Goal: Task Accomplishment & Management: Complete application form

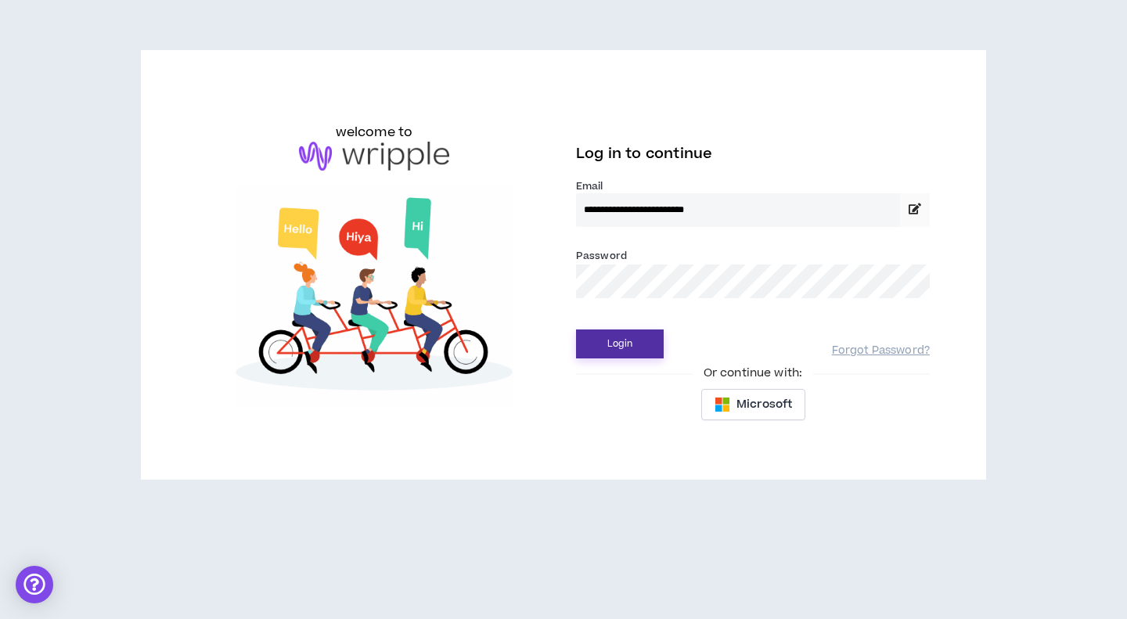
click at [634, 343] on button "Login" at bounding box center [620, 343] width 88 height 29
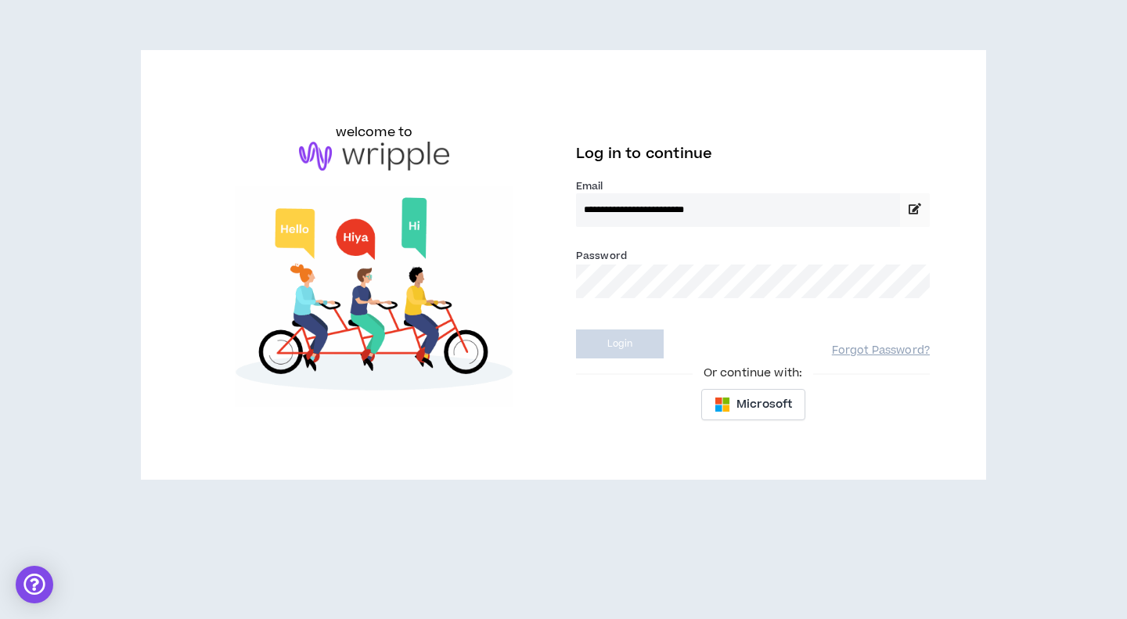
select select "***"
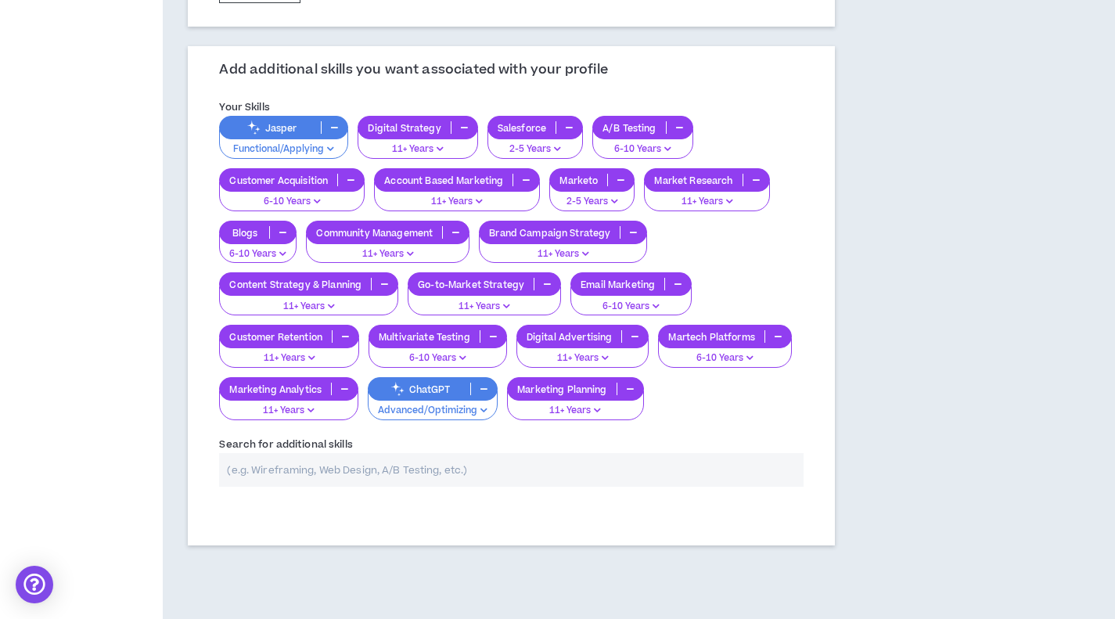
scroll to position [694, 0]
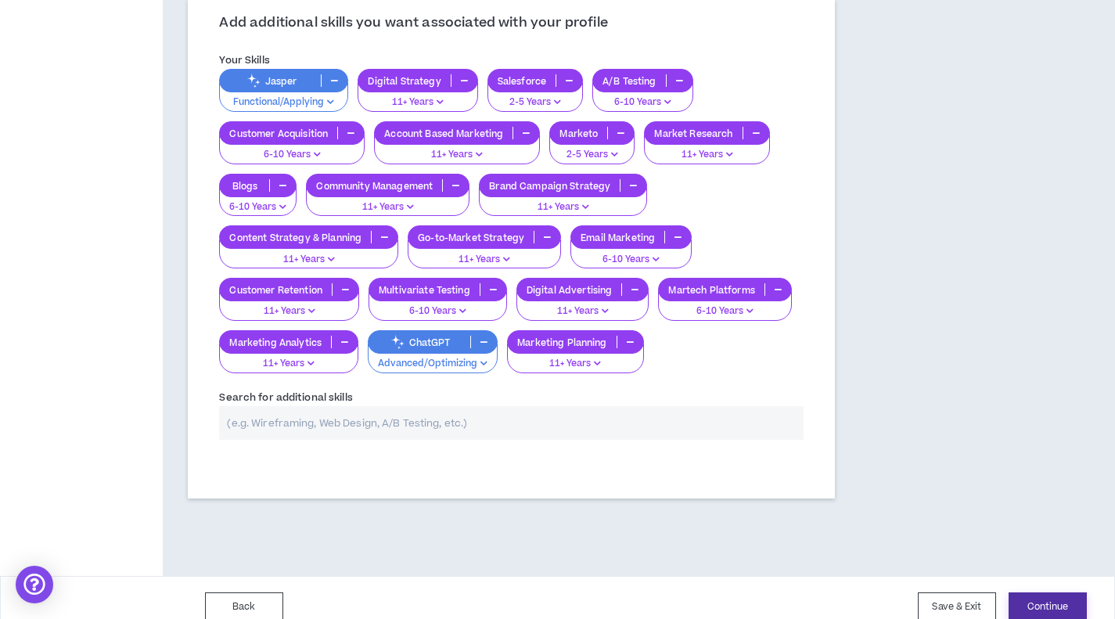
drag, startPoint x: 1041, startPoint y: 598, endPoint x: 1045, endPoint y: 591, distance: 8.1
click at [1043, 599] on button "Continue" at bounding box center [1047, 606] width 78 height 29
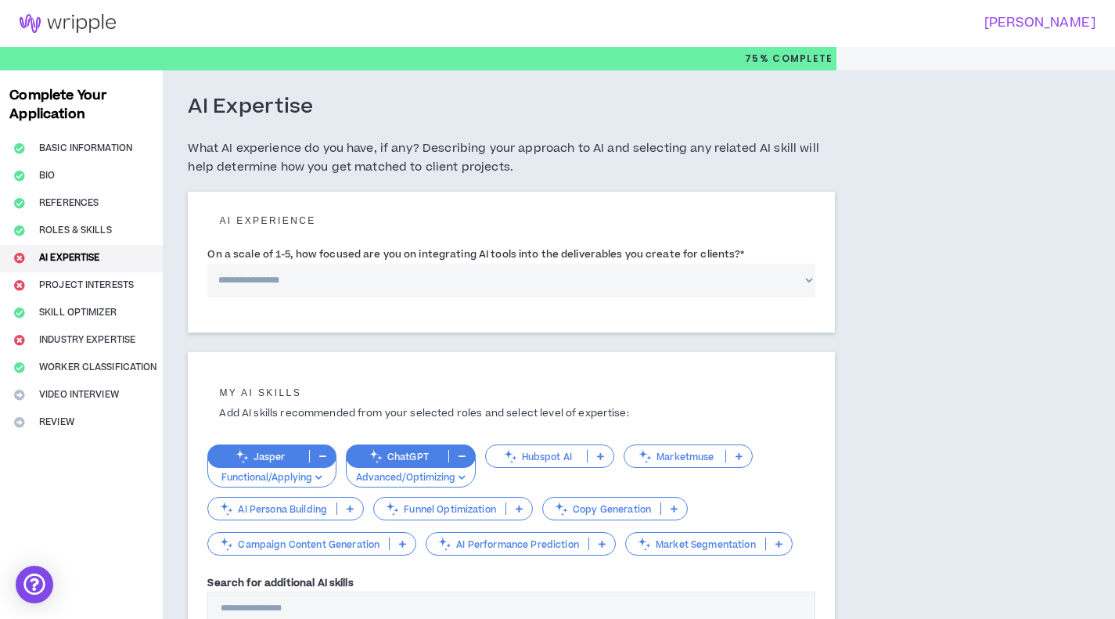
click at [421, 275] on select "**********" at bounding box center [511, 281] width 608 height 34
select select "*"
click at [207, 264] on select "**********" at bounding box center [511, 281] width 608 height 34
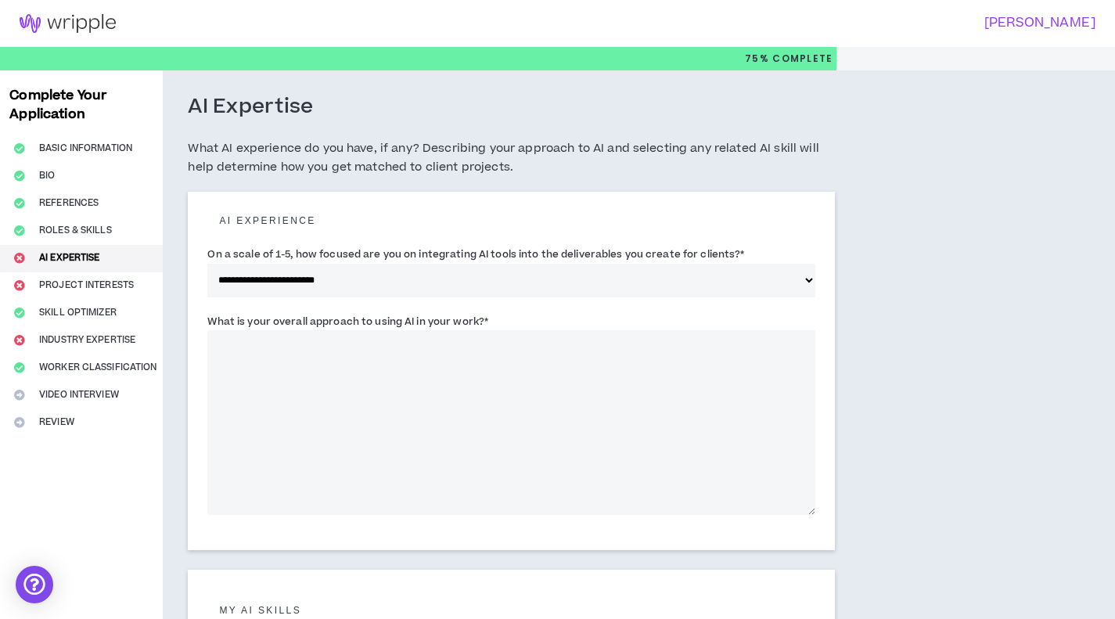
click at [656, 429] on textarea "What is your overall approach to using AI in your work? *" at bounding box center [511, 422] width 608 height 185
drag, startPoint x: 457, startPoint y: 522, endPoint x: 425, endPoint y: 475, distance: 56.9
click at [457, 522] on div "This field is required." at bounding box center [511, 524] width 608 height 12
click at [346, 408] on textarea "What is your overall approach to using AI in your work? *" at bounding box center [511, 422] width 608 height 185
paste textarea "**********"
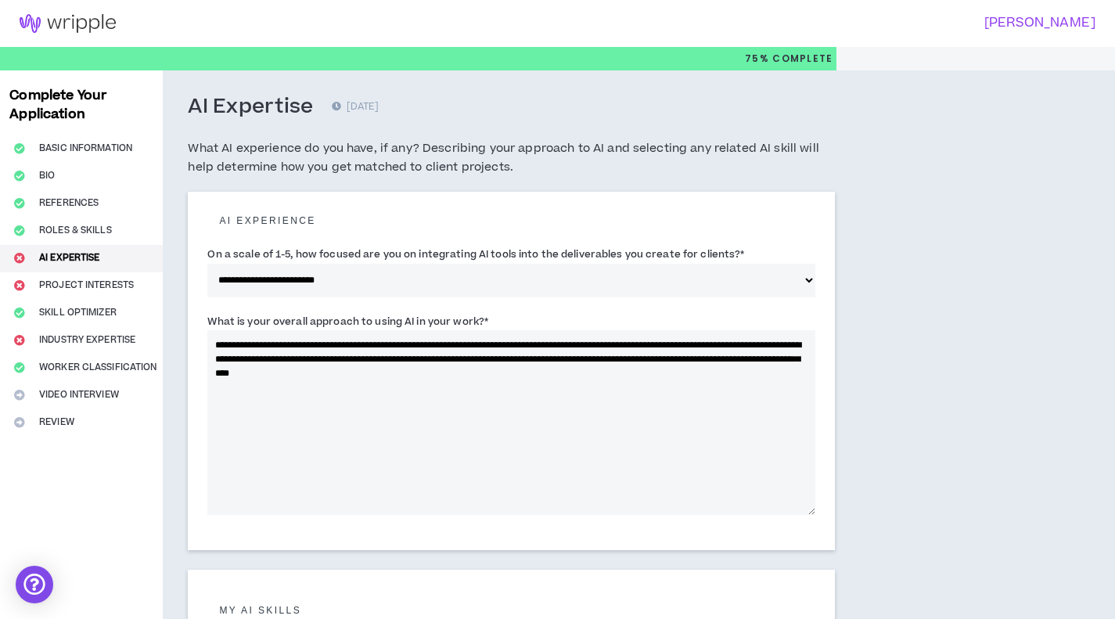
drag, startPoint x: 769, startPoint y: 364, endPoint x: 759, endPoint y: 365, distance: 10.2
click at [759, 365] on textarea "**********" at bounding box center [511, 422] width 608 height 185
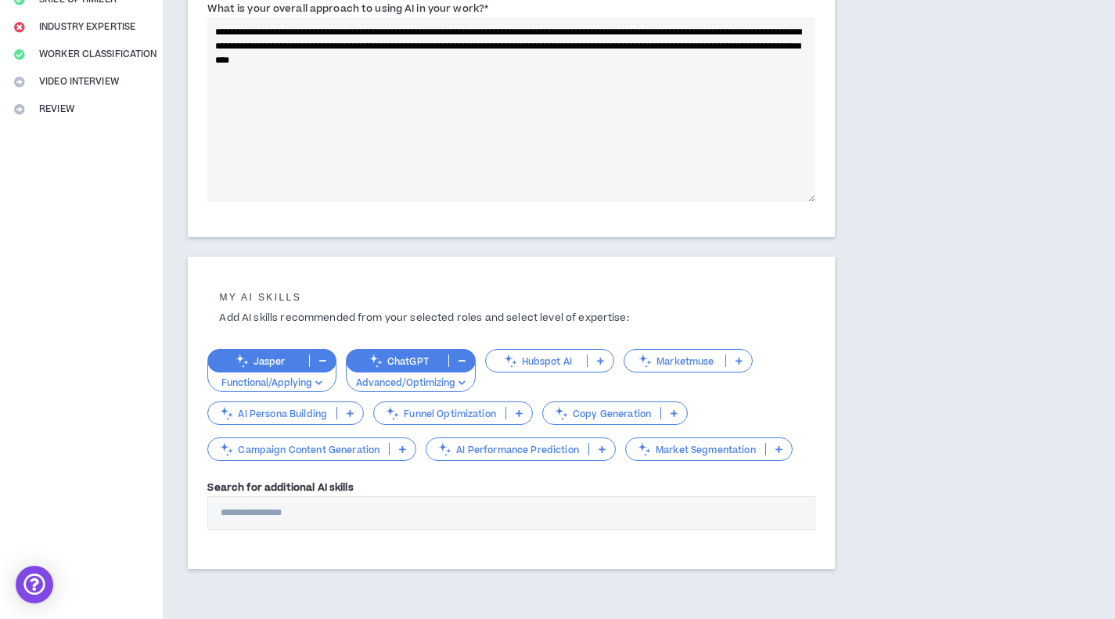
scroll to position [376, 0]
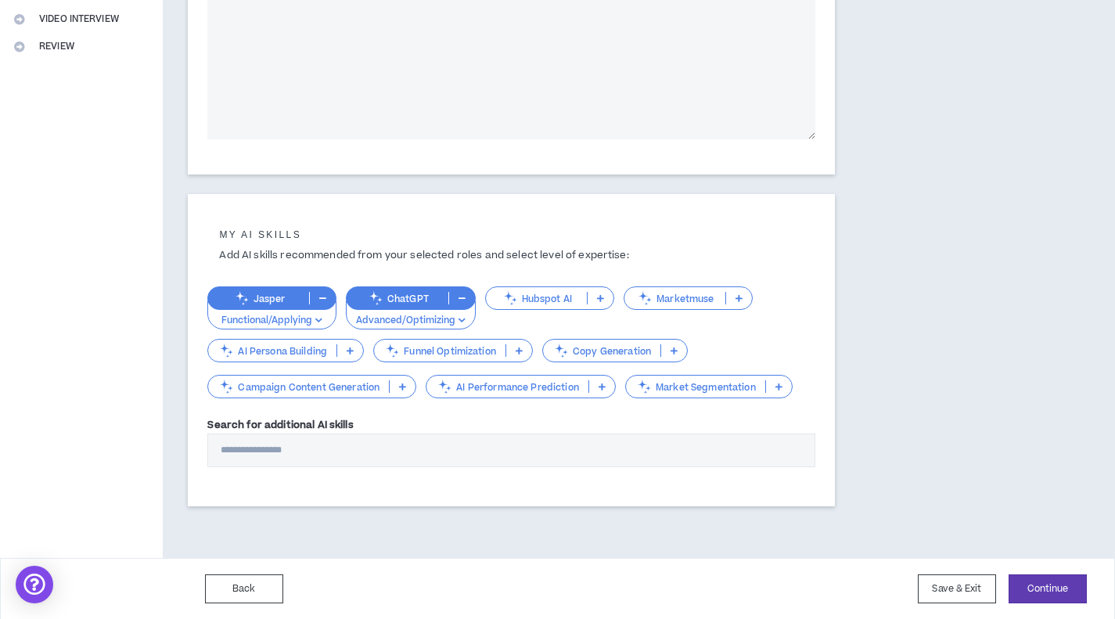
type textarea "**********"
click at [306, 354] on p "AI Persona Building" at bounding box center [272, 351] width 128 height 12
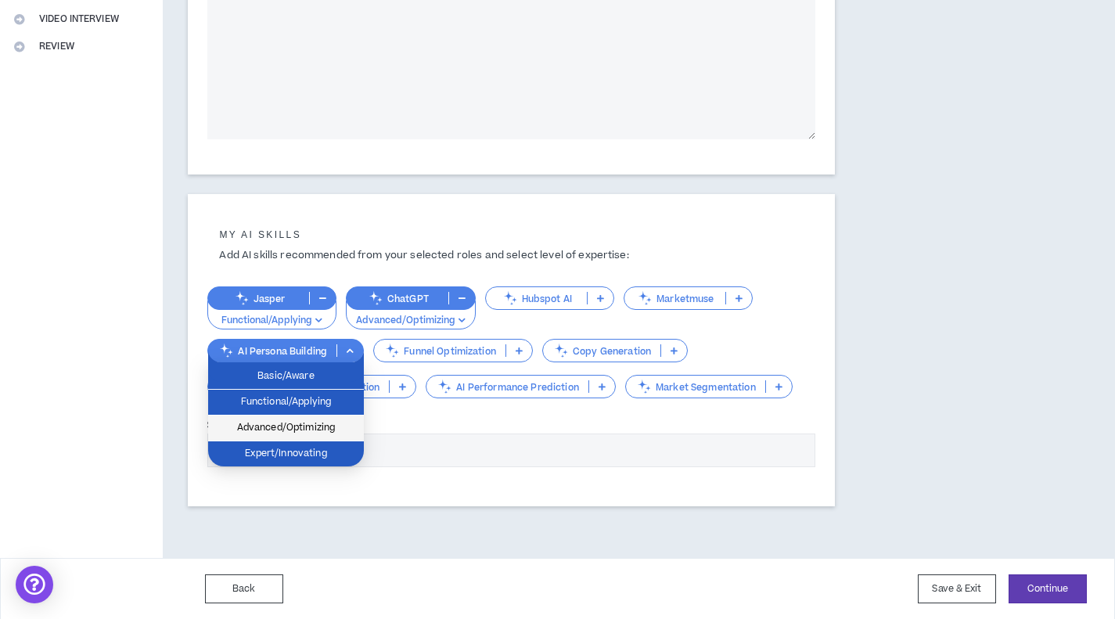
click at [307, 429] on span "Advanced/Optimizing" at bounding box center [285, 427] width 137 height 17
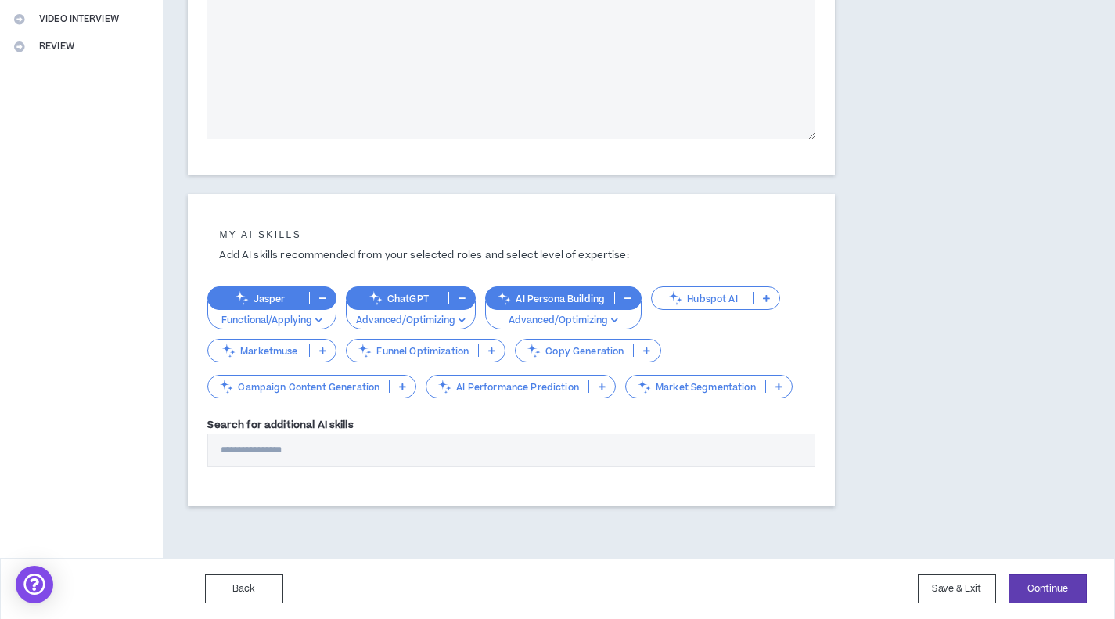
click at [420, 354] on p "Funnel Optimization" at bounding box center [412, 351] width 131 height 12
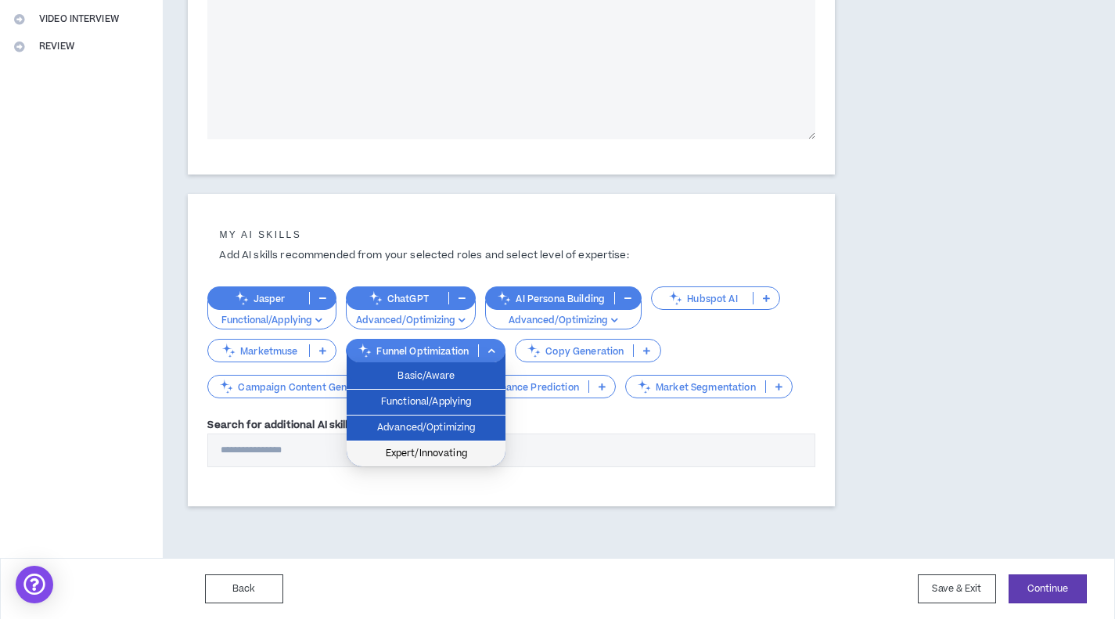
click at [424, 448] on span "Expert/Innovating" at bounding box center [426, 453] width 140 height 17
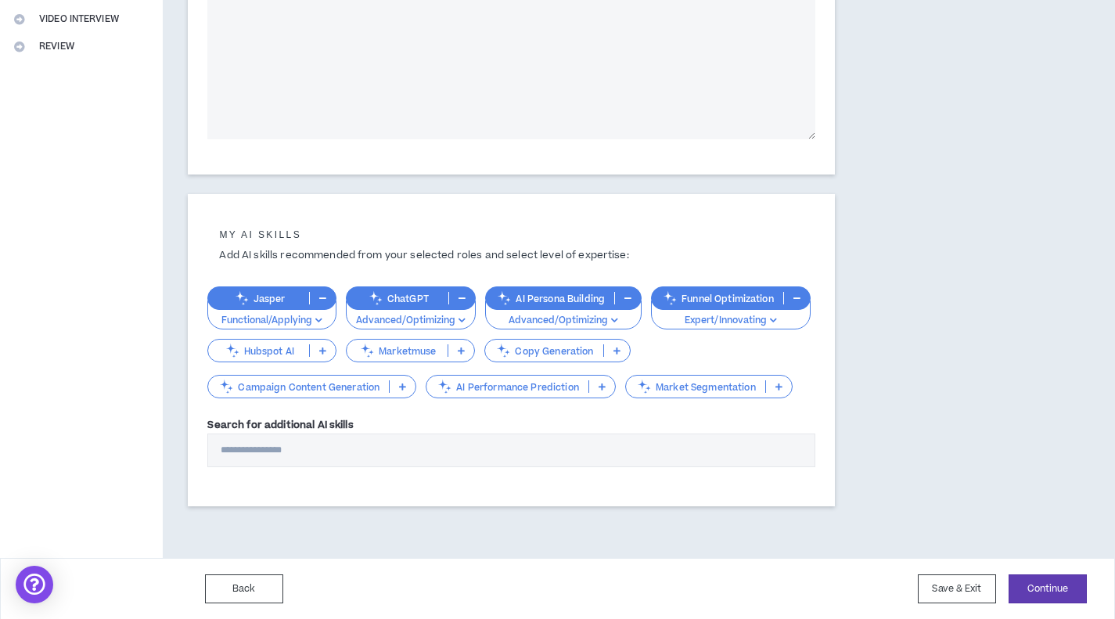
click at [541, 355] on p "Copy Generation" at bounding box center [543, 351] width 117 height 12
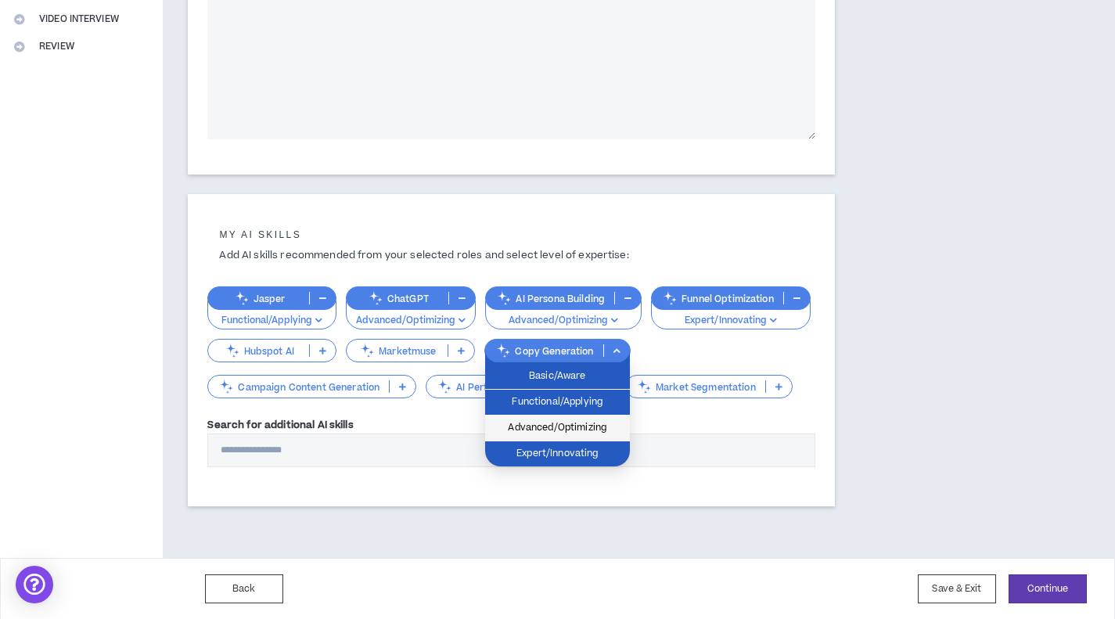
click at [538, 422] on span "Advanced/Optimizing" at bounding box center [557, 427] width 126 height 17
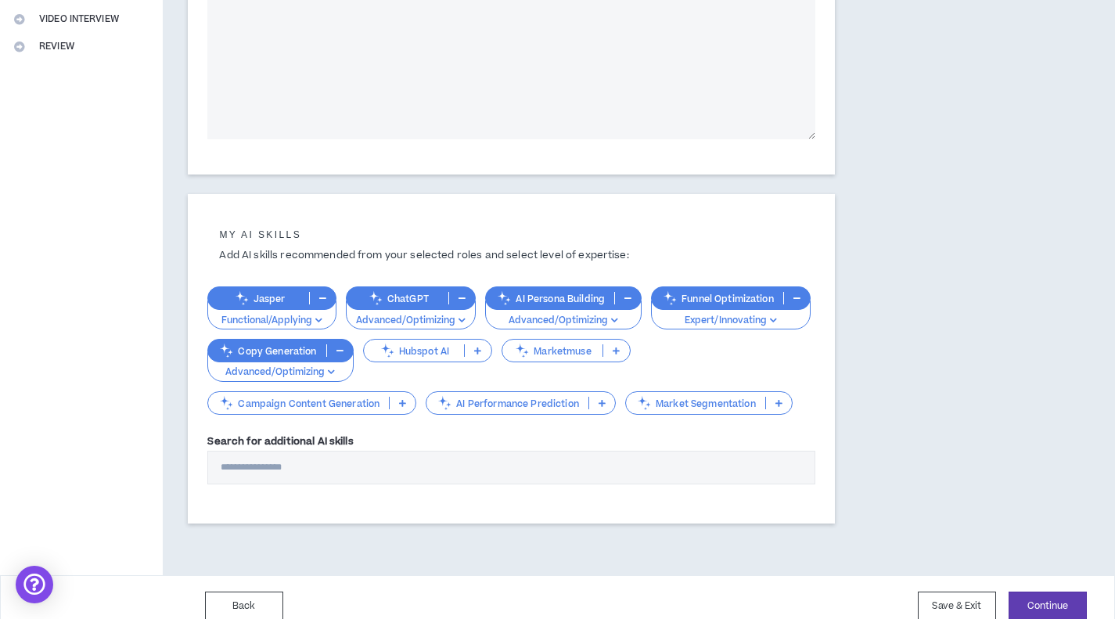
click at [340, 402] on p "Campaign Content Generation" at bounding box center [298, 403] width 181 height 12
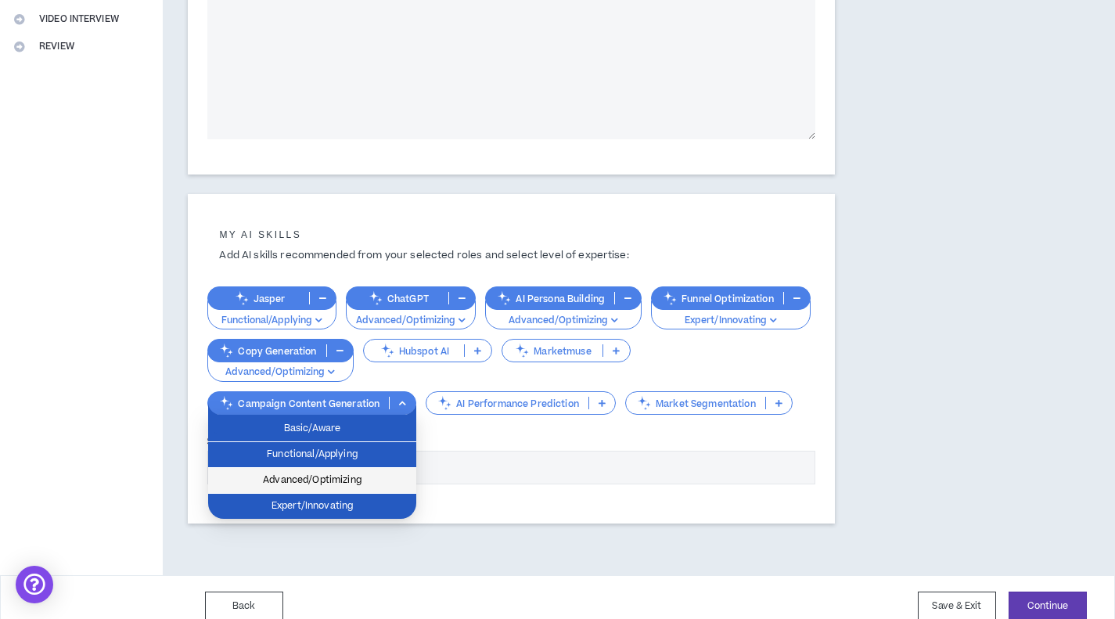
click at [380, 473] on span "Advanced/Optimizing" at bounding box center [311, 480] width 189 height 17
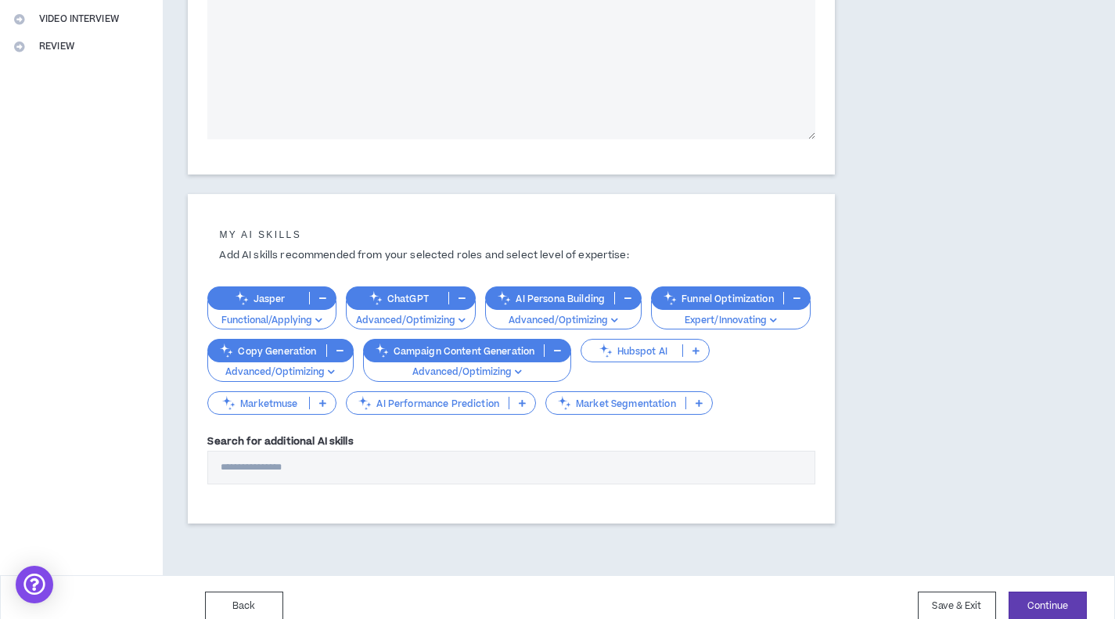
click at [433, 406] on p "AI Performance Prediction" at bounding box center [428, 403] width 162 height 12
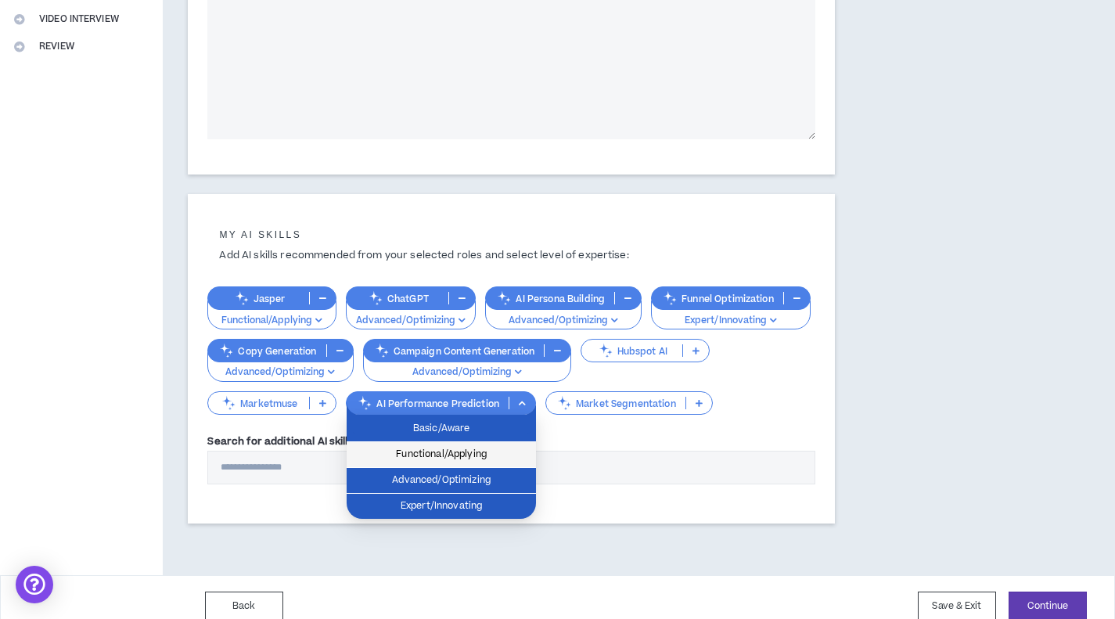
click at [444, 462] on span "Functional/Applying" at bounding box center [441, 454] width 171 height 17
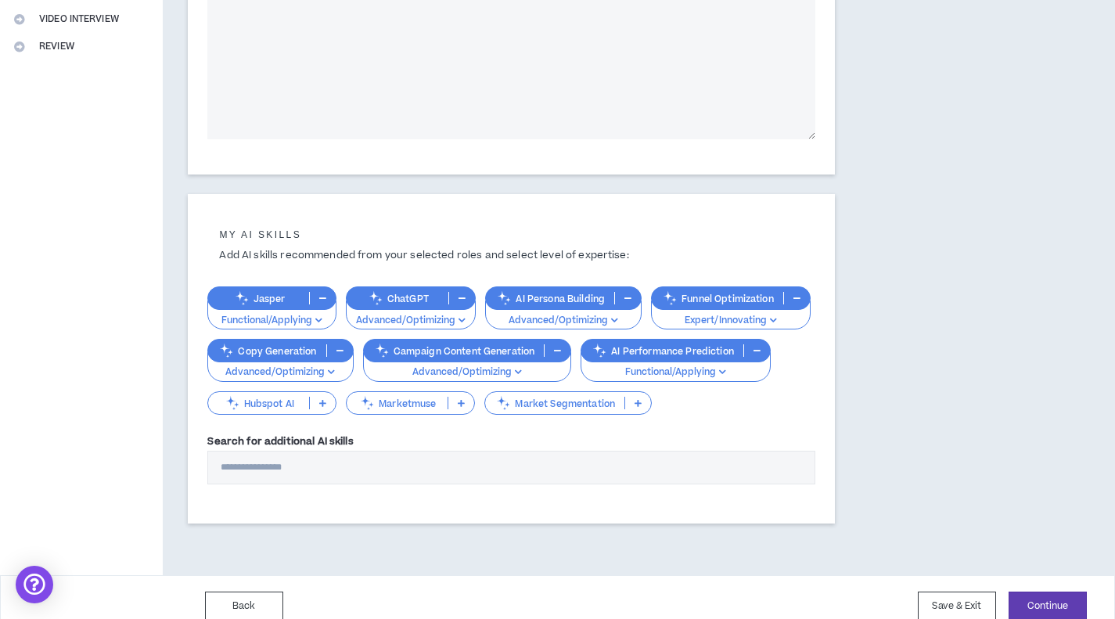
click at [537, 400] on p "Market Segmentation" at bounding box center [554, 403] width 139 height 12
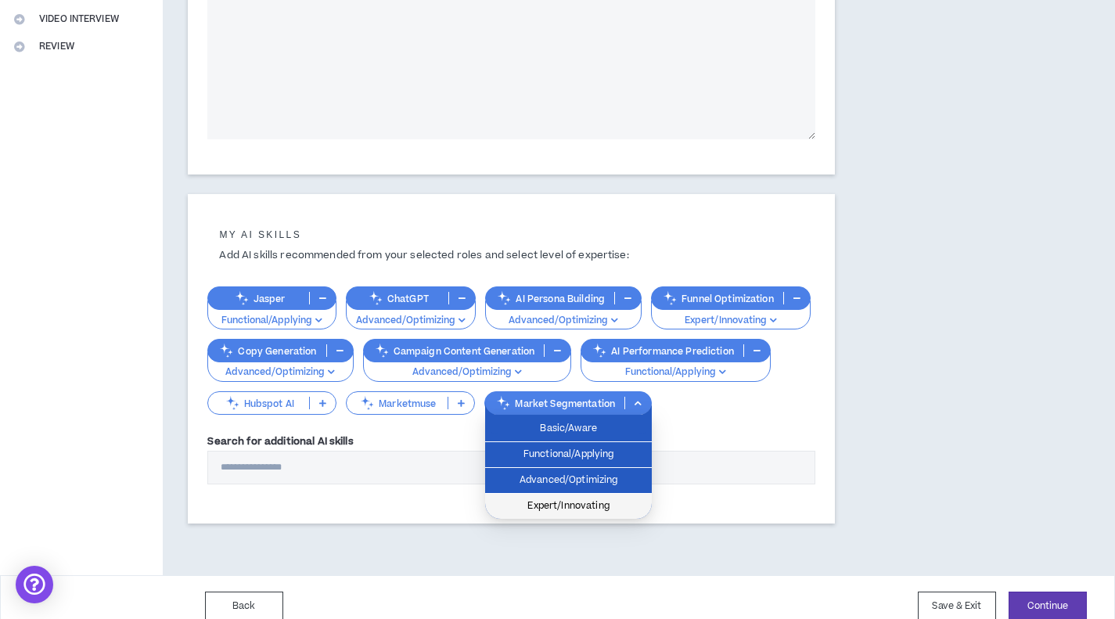
click at [551, 495] on li "Expert/Innovating" at bounding box center [568, 506] width 167 height 25
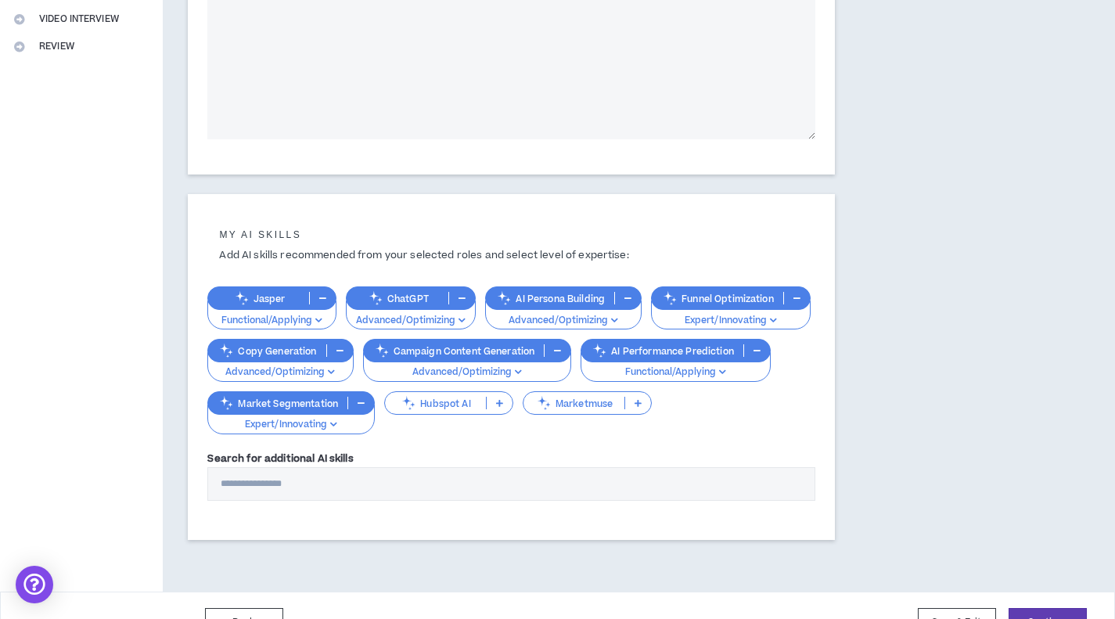
click at [563, 399] on p "Marketmuse" at bounding box center [573, 403] width 101 height 12
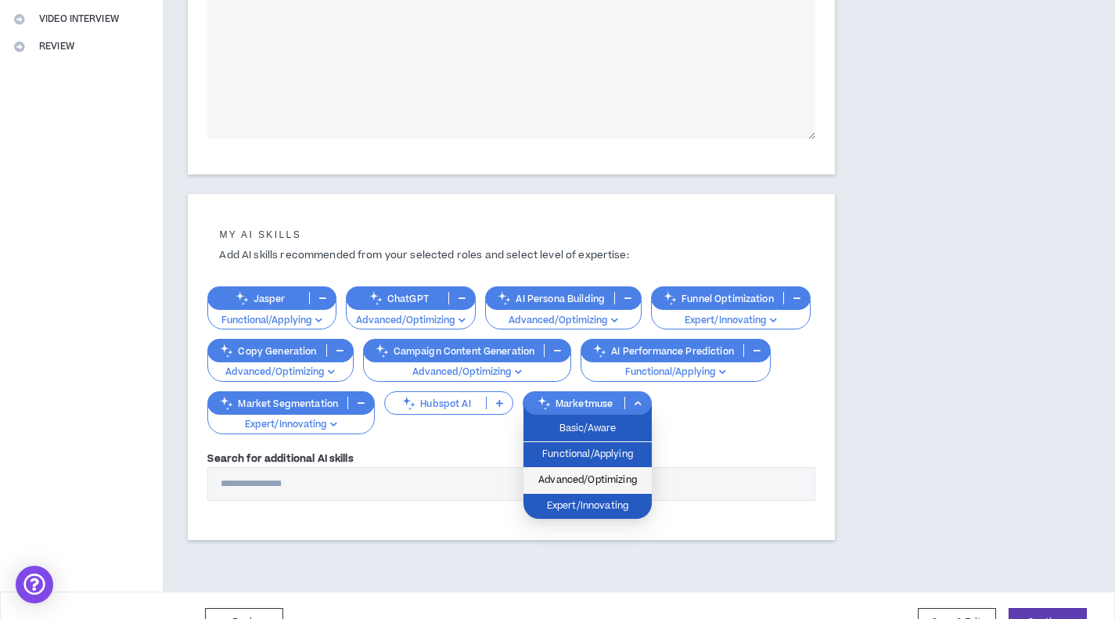
click at [592, 479] on span "Advanced/Optimizing" at bounding box center [588, 480] width 110 height 17
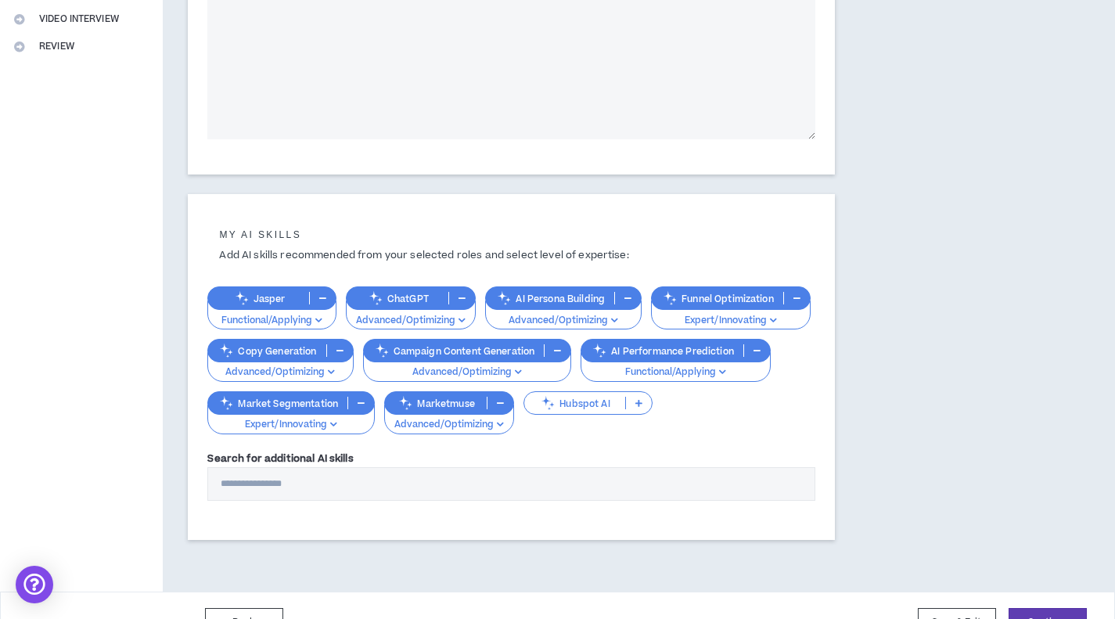
click at [588, 401] on p "Hubspot AI" at bounding box center [574, 403] width 101 height 12
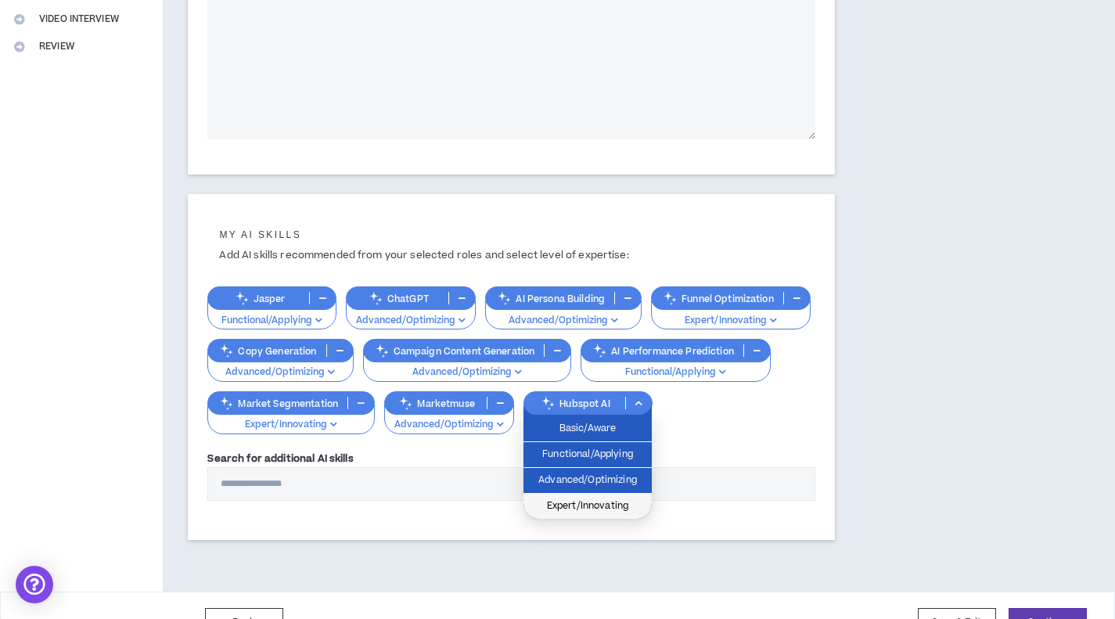
click at [595, 494] on li "Expert/Innovating" at bounding box center [587, 506] width 128 height 25
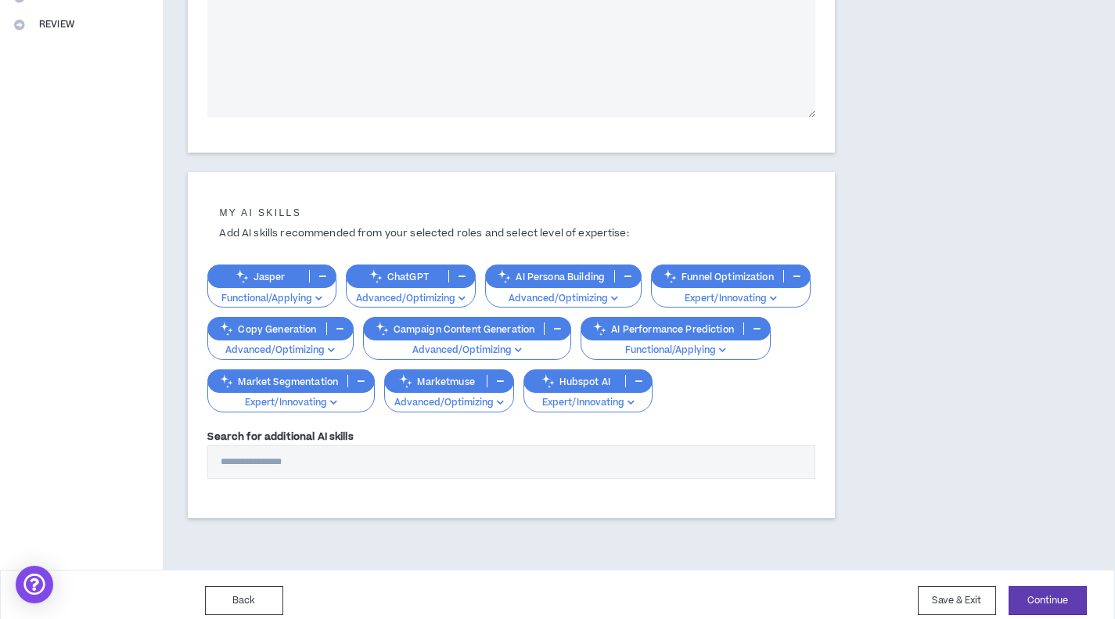
scroll to position [410, 0]
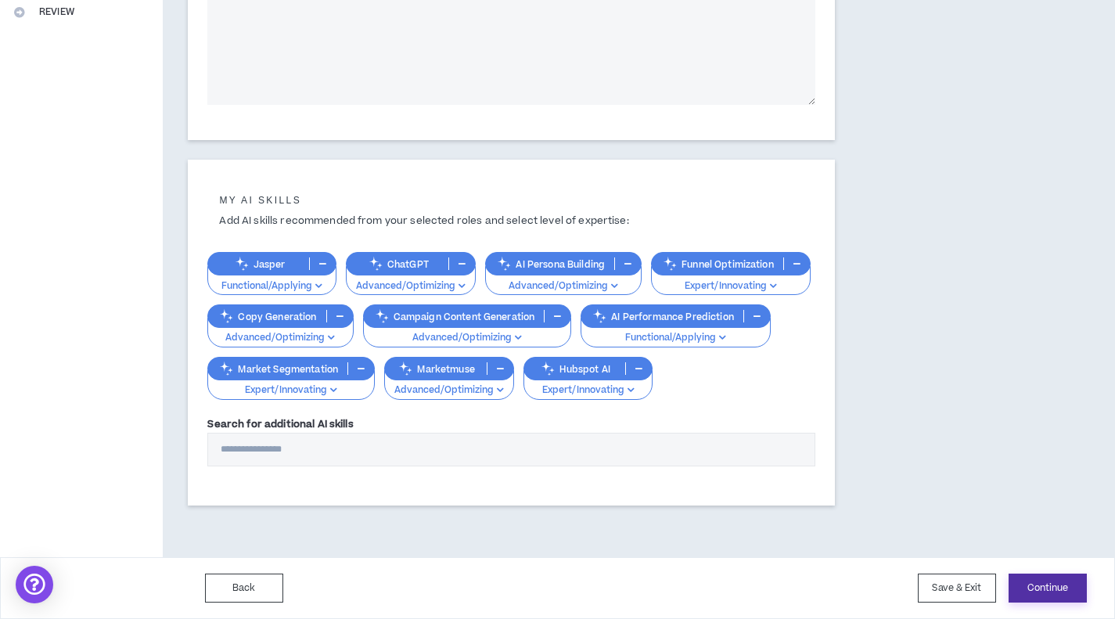
click at [1059, 602] on button "Continue" at bounding box center [1047, 587] width 78 height 29
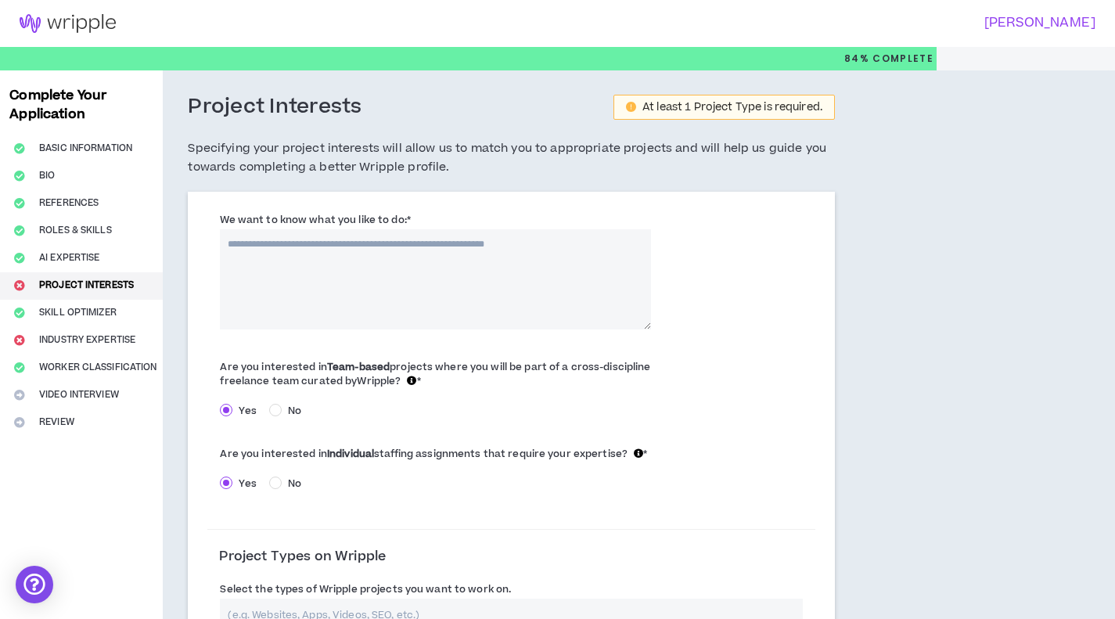
click at [312, 279] on textarea "We want to know what you like to do: *" at bounding box center [435, 279] width 430 height 100
click at [415, 260] on textarea "**********" at bounding box center [435, 279] width 430 height 100
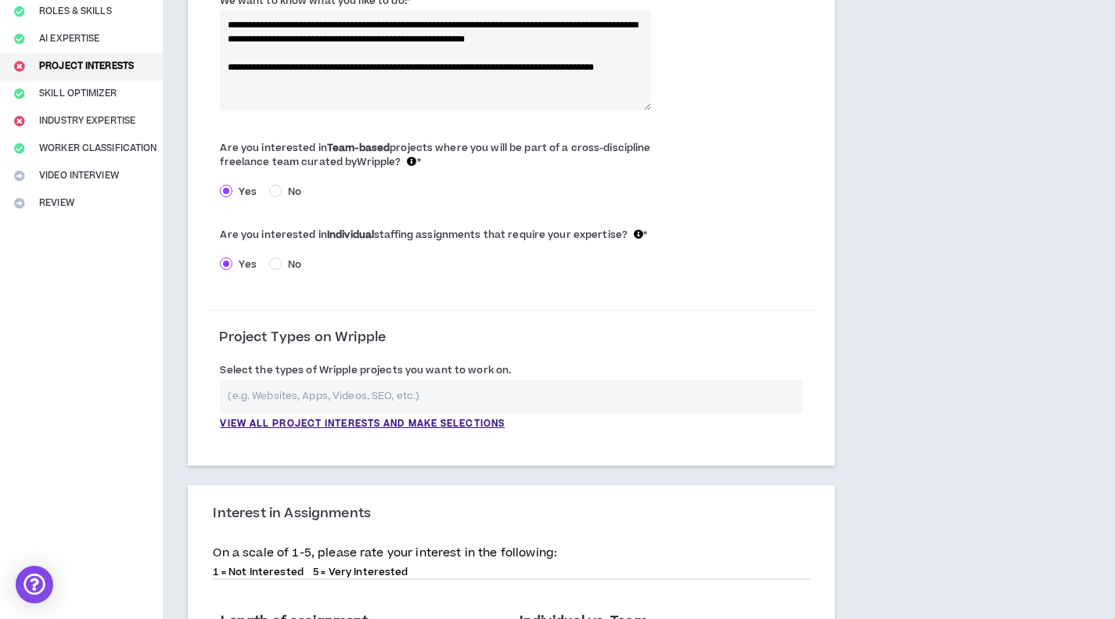
scroll to position [235, 0]
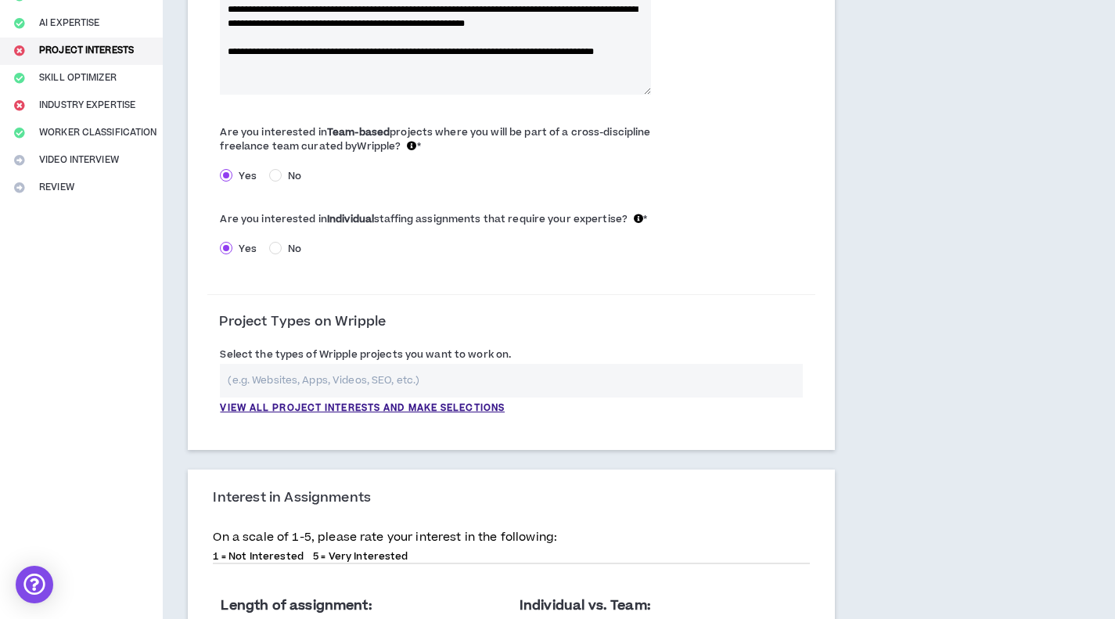
type textarea "**********"
click at [397, 373] on input "text" at bounding box center [511, 381] width 583 height 34
click at [430, 374] on input "text" at bounding box center [511, 381] width 583 height 34
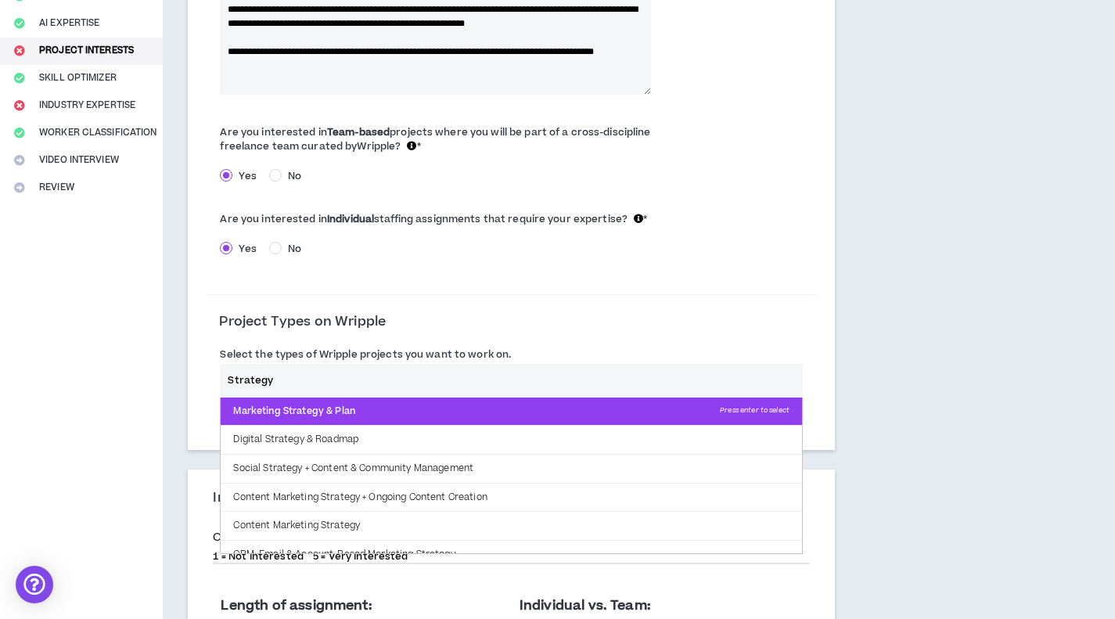
type input "Strategy"
click at [422, 408] on p "Marketing Strategy & Plan Press enter to select" at bounding box center [511, 411] width 581 height 28
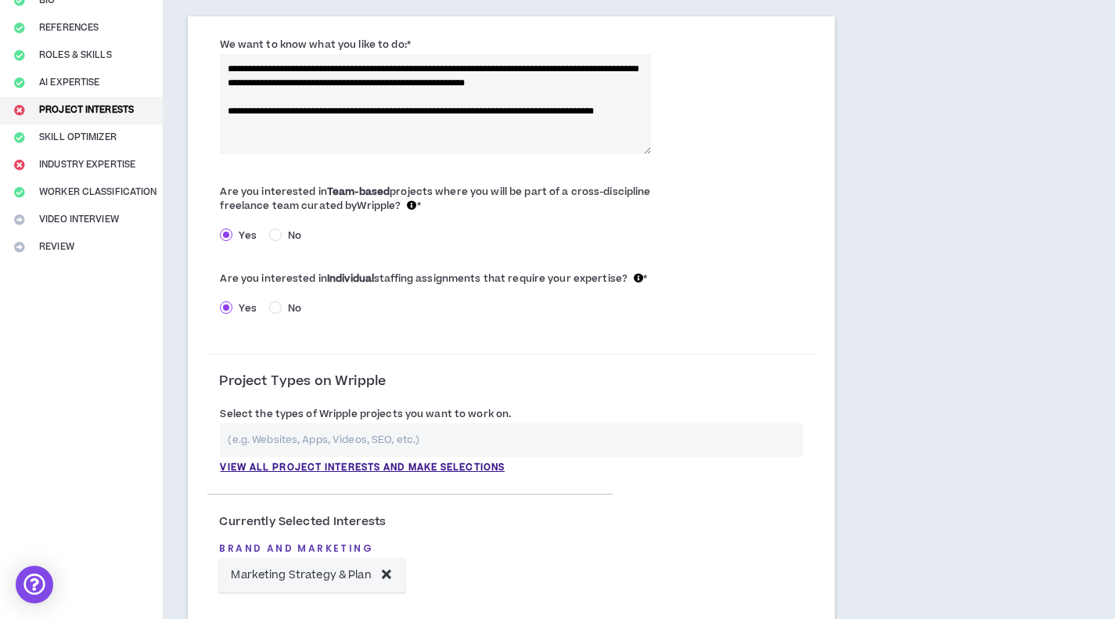
scroll to position [156, 0]
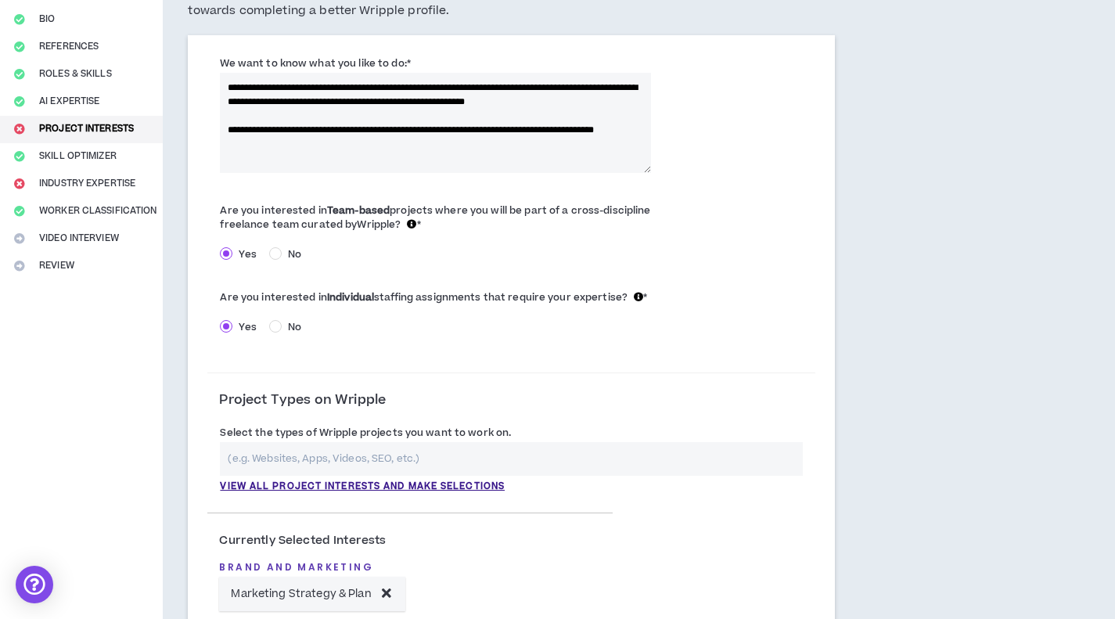
click at [472, 379] on form "**********" at bounding box center [511, 343] width 608 height 584
click at [433, 455] on input "text" at bounding box center [511, 459] width 583 height 34
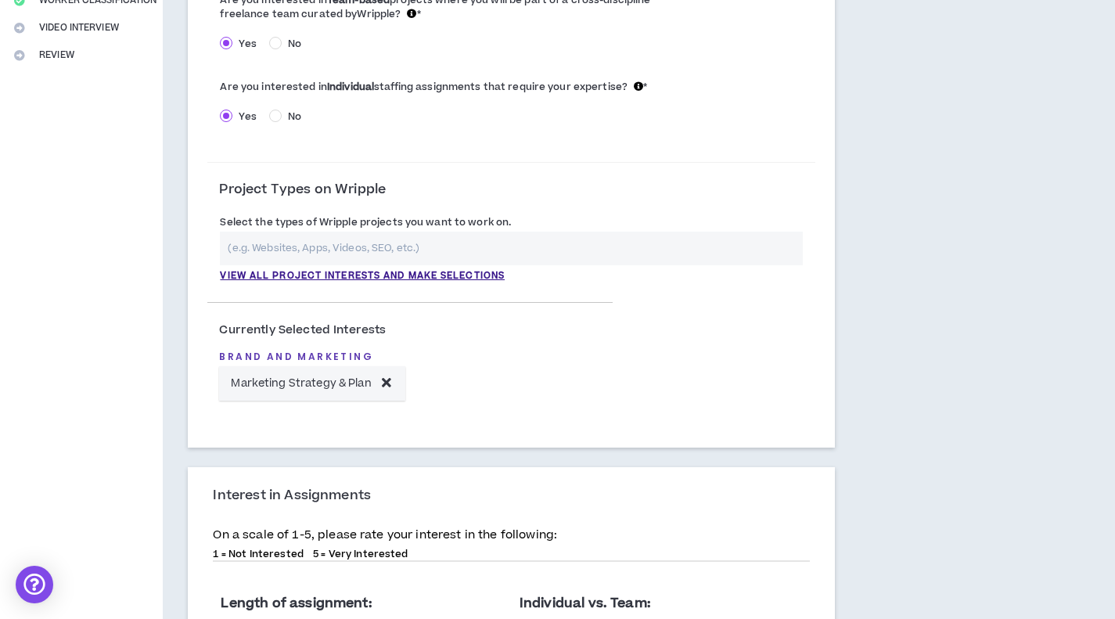
scroll to position [469, 0]
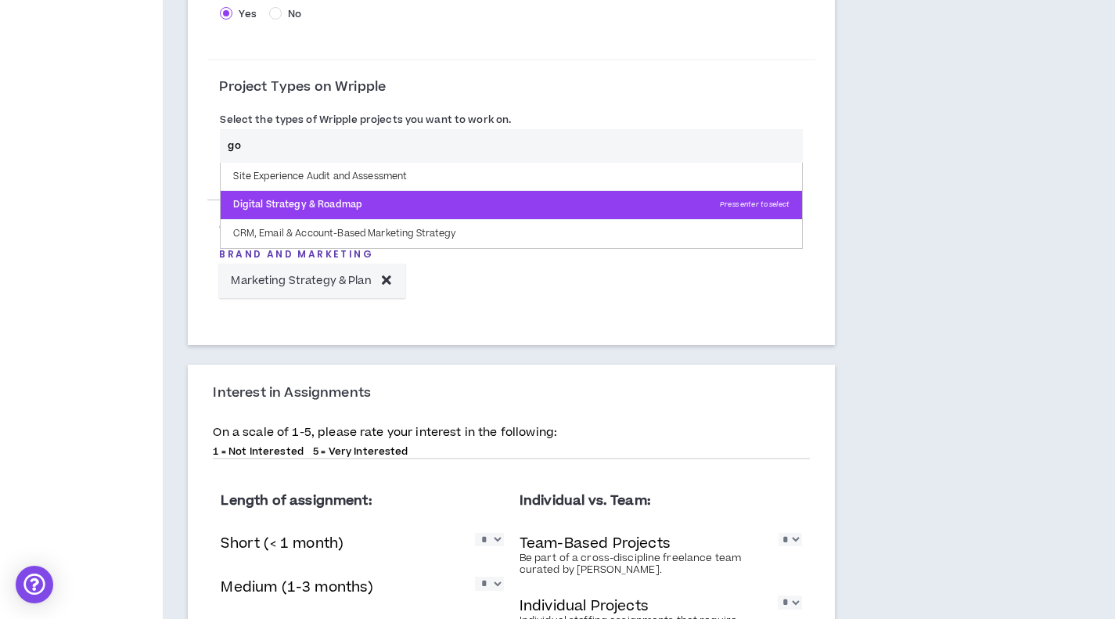
type input "go"
click at [407, 205] on p "Digital Strategy & Roadmap Press enter to select" at bounding box center [511, 205] width 581 height 28
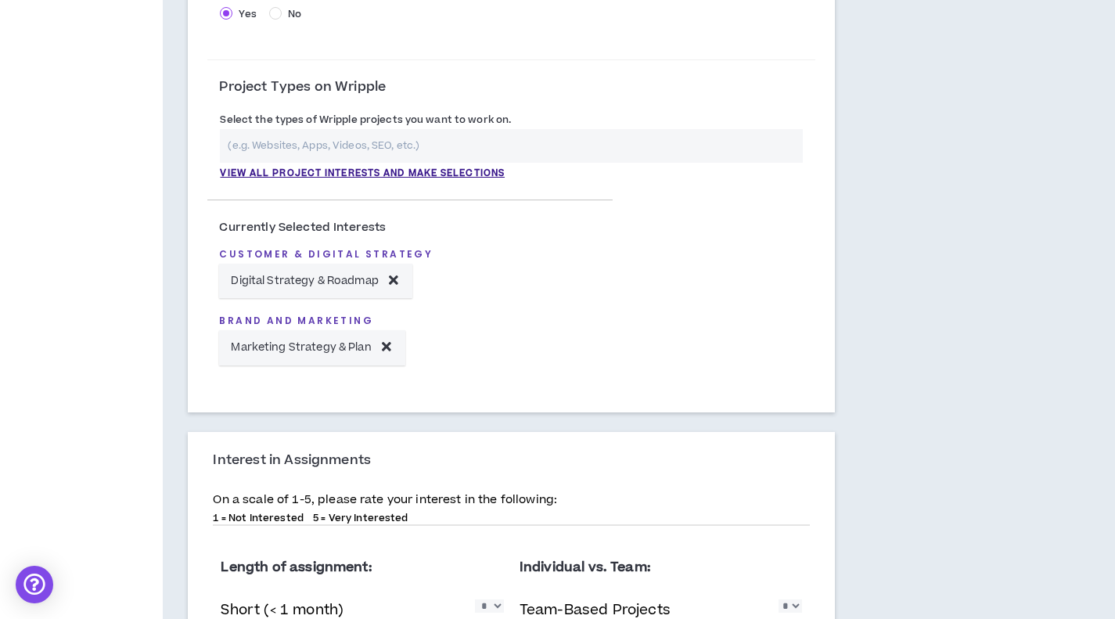
click at [362, 152] on input "text" at bounding box center [511, 146] width 583 height 34
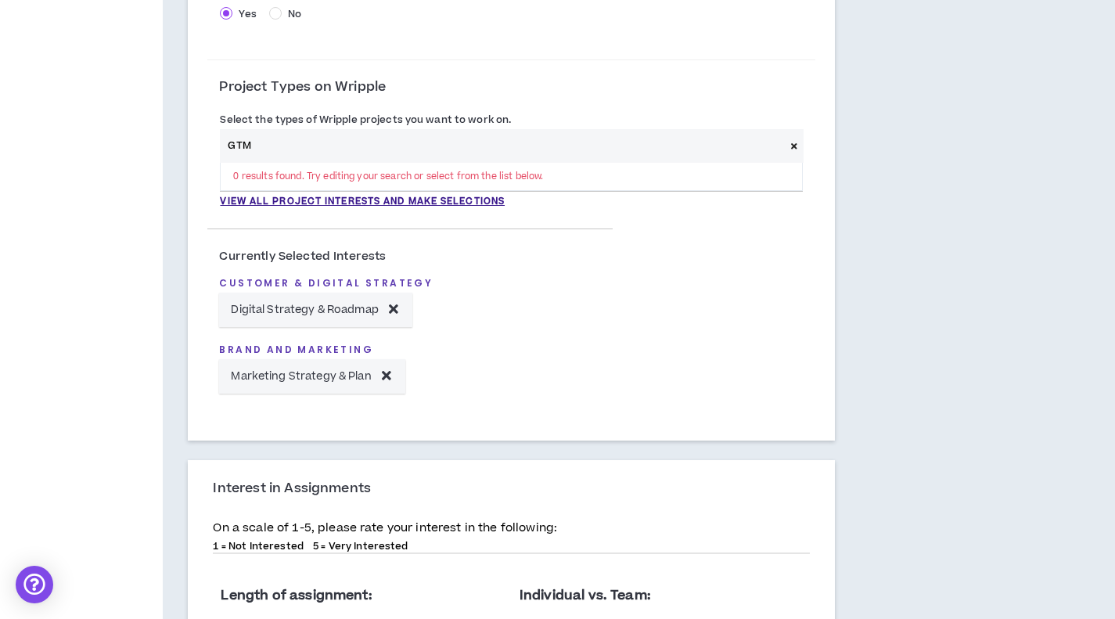
click at [362, 152] on input "GTM" at bounding box center [502, 146] width 564 height 34
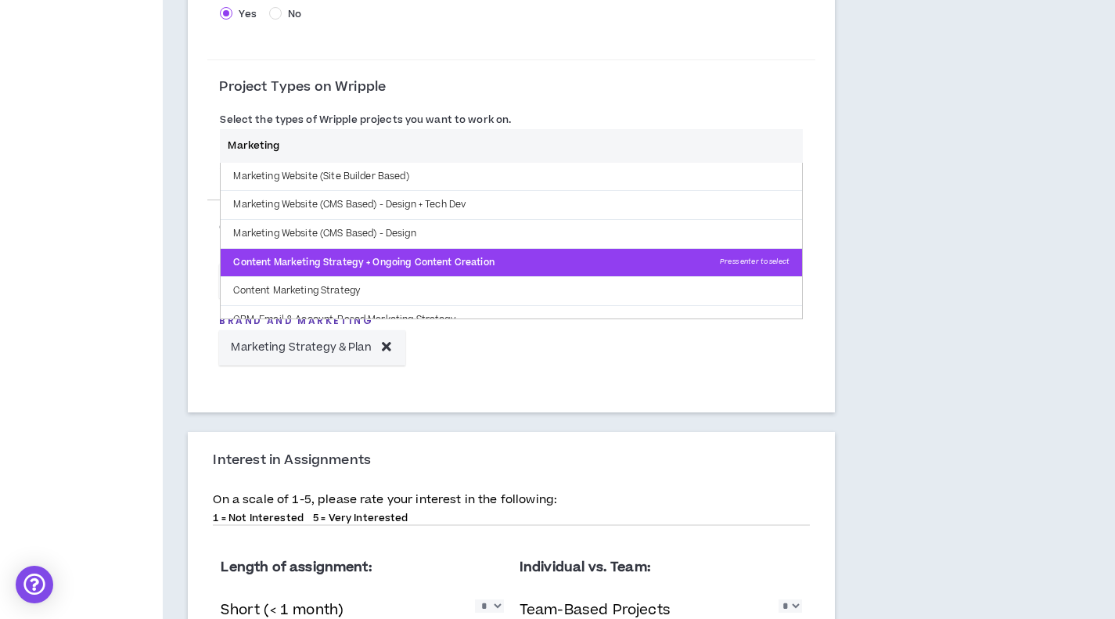
type input "Marketing"
click at [411, 265] on p "Content Marketing Strategy + Ongoing Content Creation Press enter to select" at bounding box center [511, 263] width 581 height 28
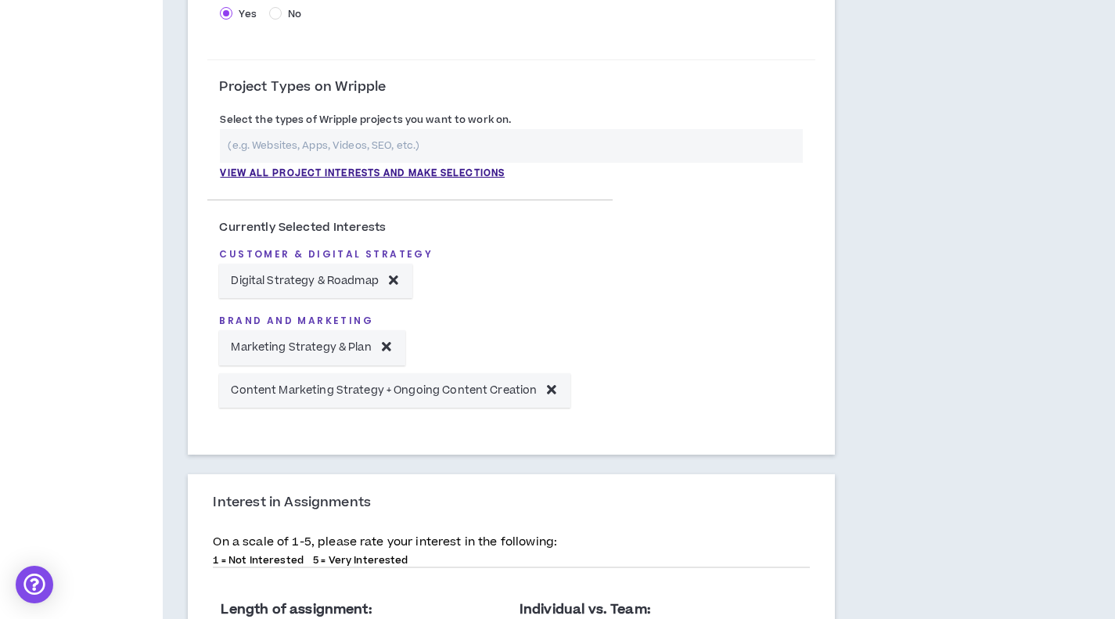
click at [386, 142] on input "text" at bounding box center [511, 146] width 583 height 34
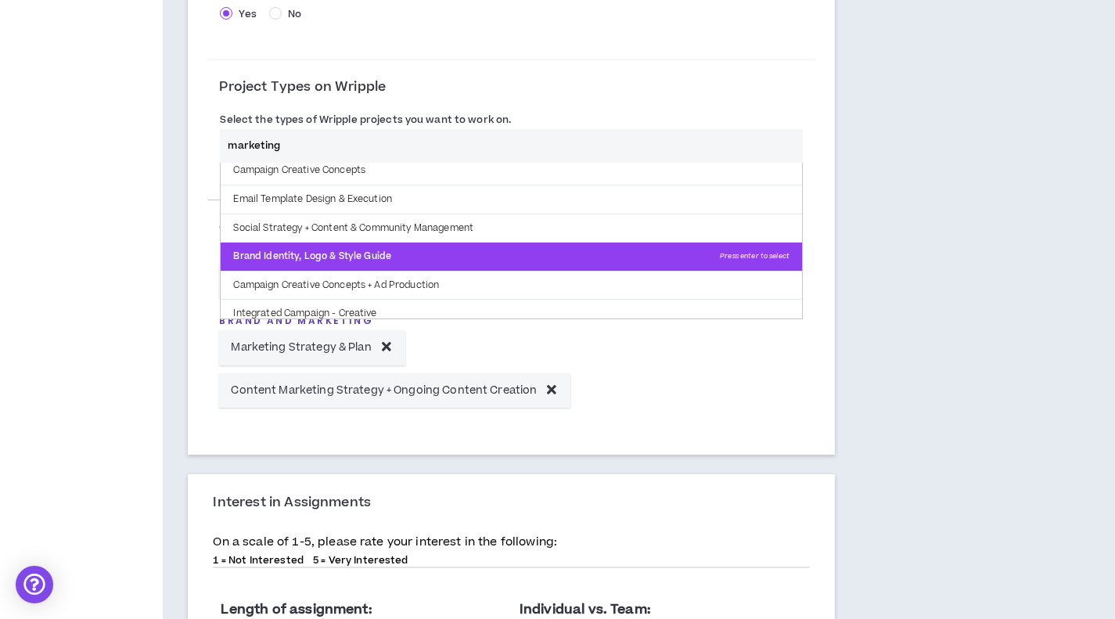
scroll to position [324, 0]
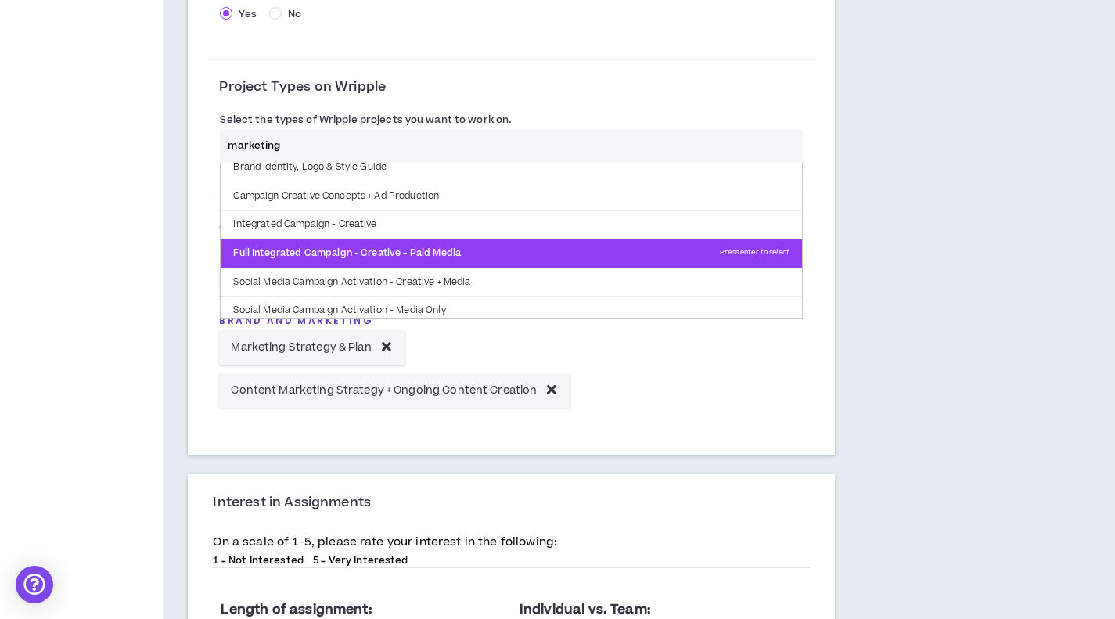
type input "marketing"
click at [452, 251] on p "Full Integrated Campaign - Creative + Paid Media Press enter to select" at bounding box center [511, 253] width 581 height 28
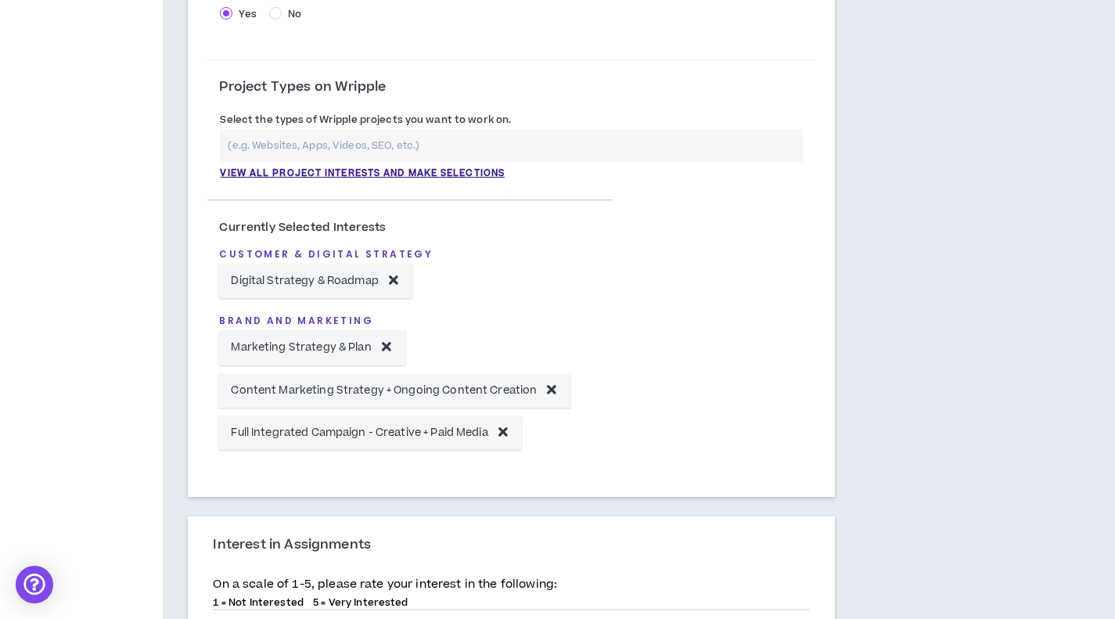
click at [437, 143] on input "text" at bounding box center [511, 146] width 583 height 34
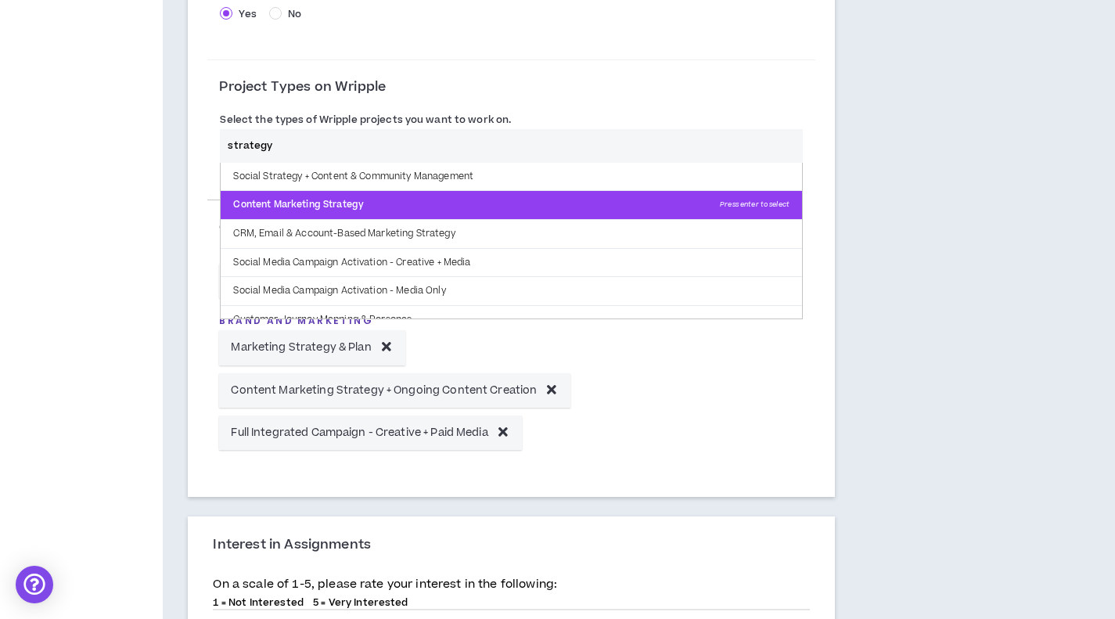
type input "strategy"
click at [502, 192] on p "Content Marketing Strategy Press enter to select" at bounding box center [511, 205] width 581 height 28
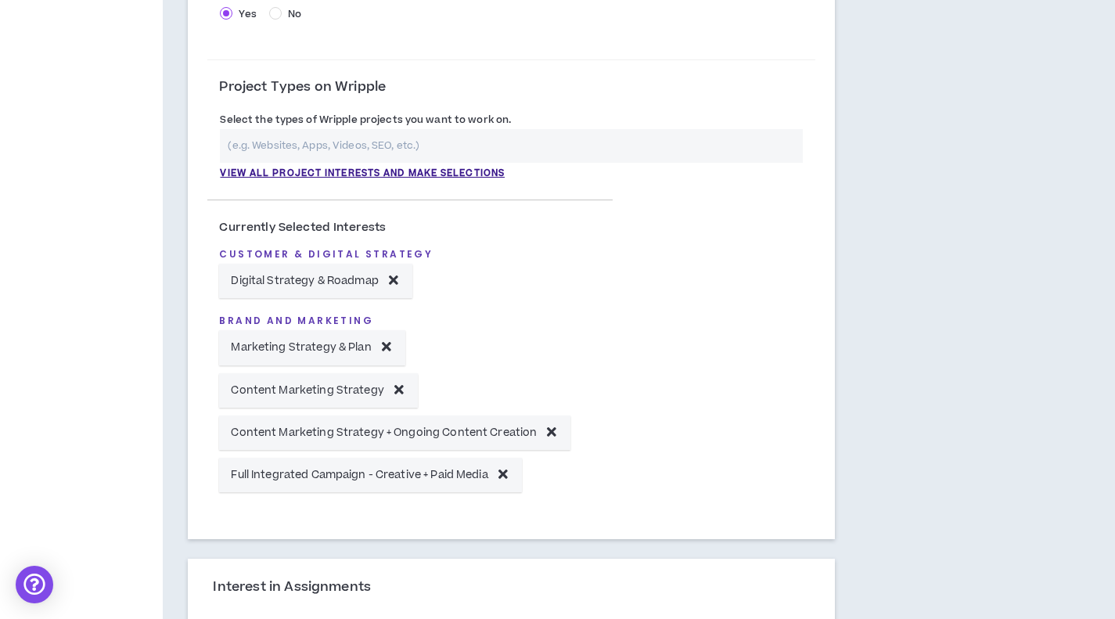
click at [448, 146] on input "text" at bounding box center [511, 146] width 583 height 34
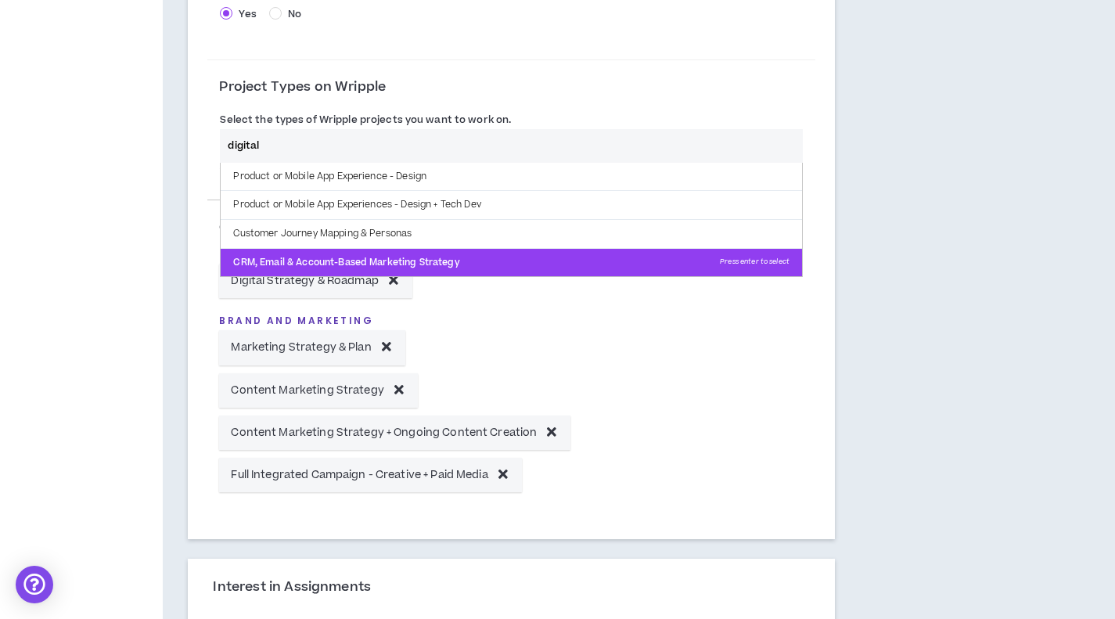
type input "digital"
click at [505, 261] on p "CRM, Email & Account-Based Marketing Strategy Press enter to select" at bounding box center [511, 263] width 581 height 28
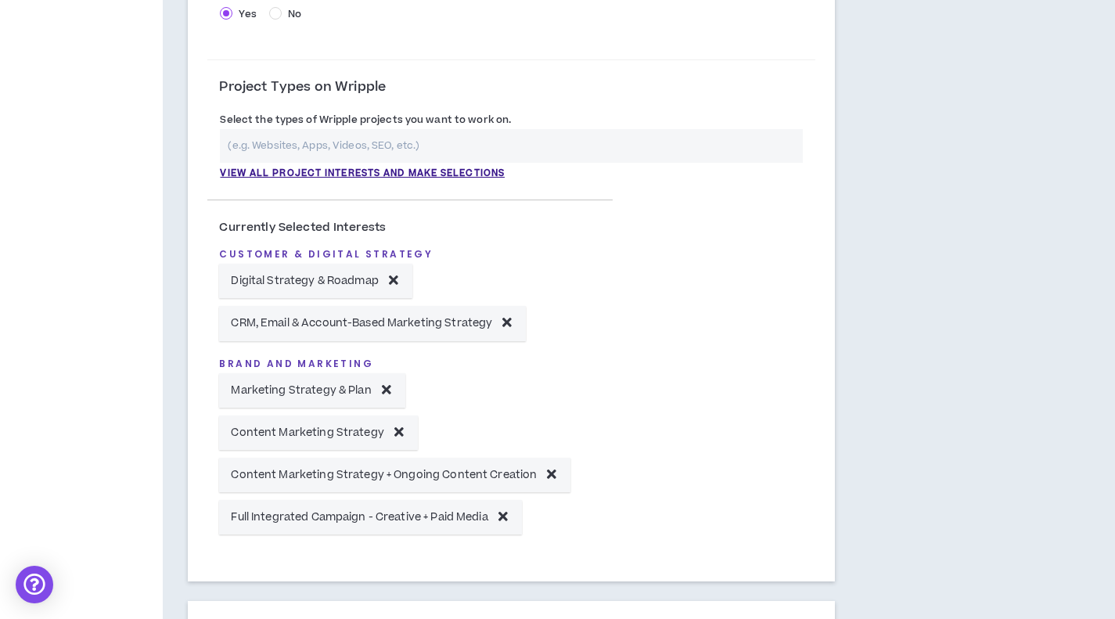
click at [408, 143] on input "text" at bounding box center [511, 146] width 583 height 34
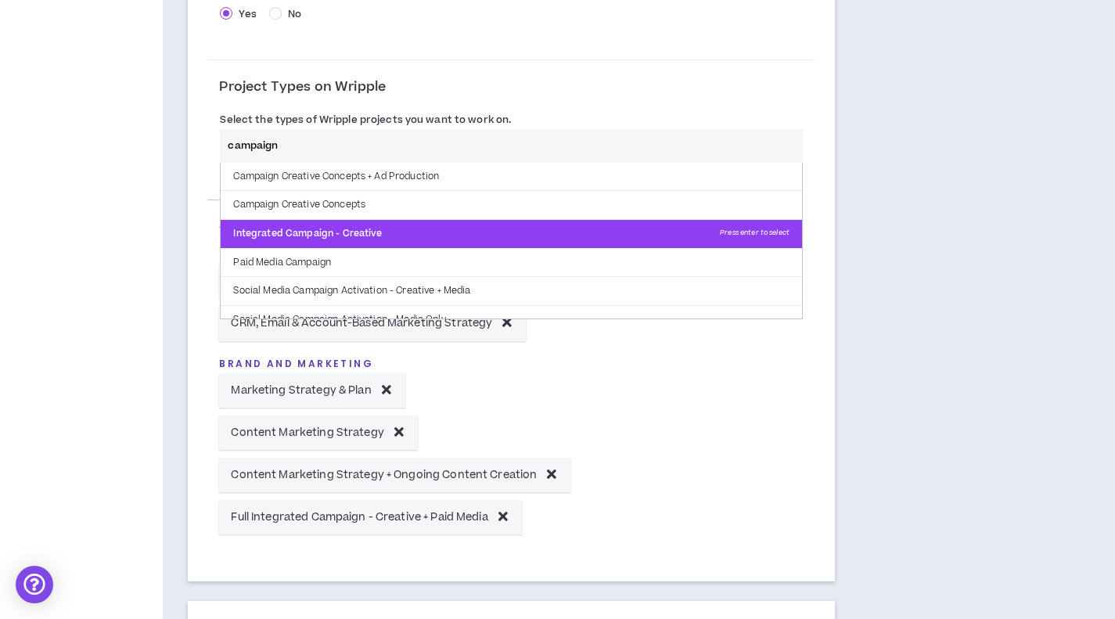
scroll to position [13, 0]
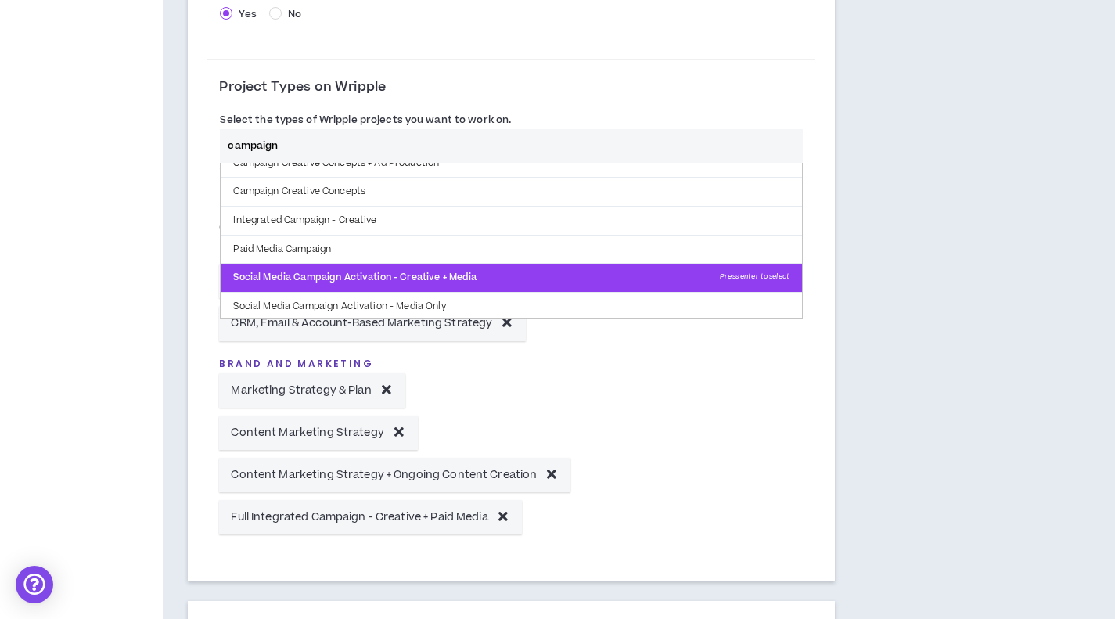
type input "campaign"
click at [466, 276] on p "Social Media Campaign Activation - Creative + Media Press enter to select" at bounding box center [511, 278] width 581 height 28
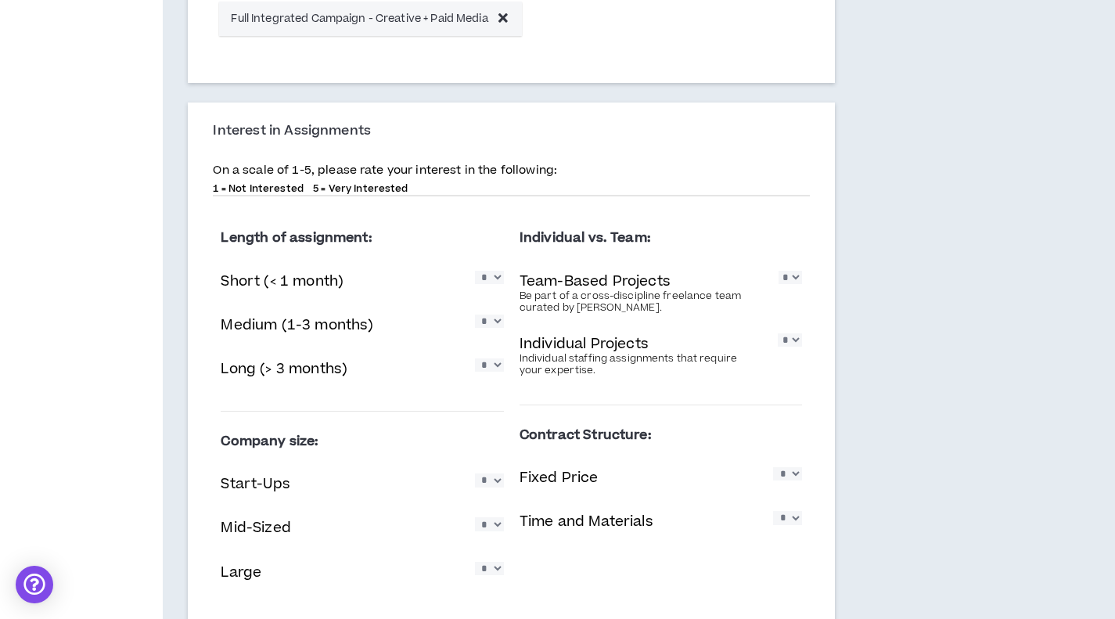
scroll to position [1017, 0]
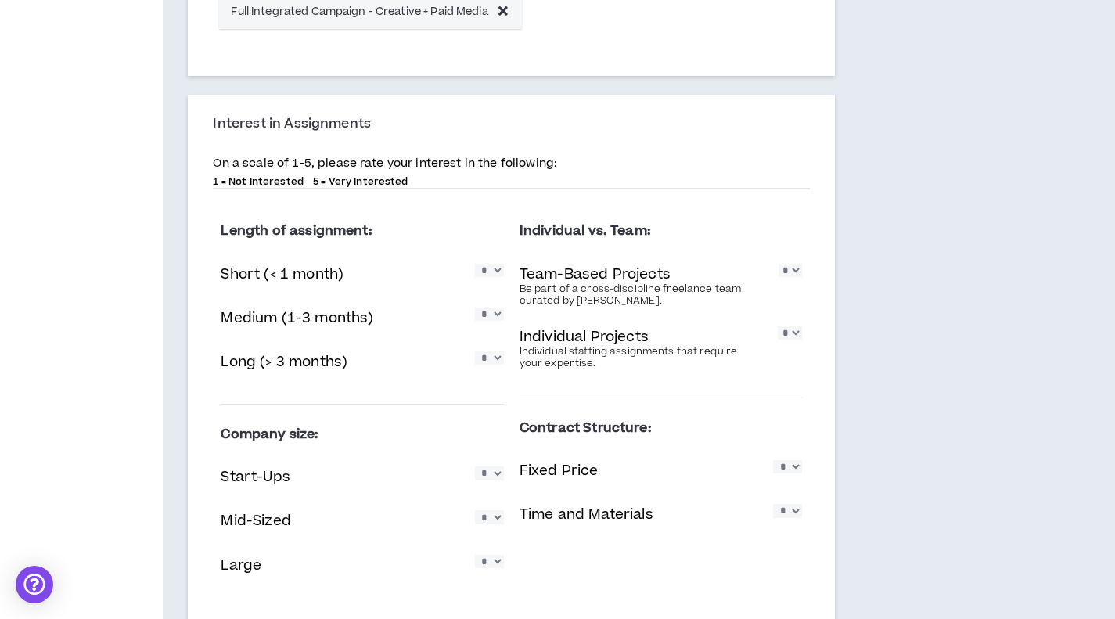
click at [498, 277] on select "* * * * *" at bounding box center [489, 270] width 29 height 13
click at [499, 234] on label "Length of assignment:" at bounding box center [362, 230] width 282 height 27
click at [493, 361] on select "* * * * *" at bounding box center [489, 357] width 29 height 13
select select "*"
click at [475, 352] on select "* * * * *" at bounding box center [489, 357] width 29 height 13
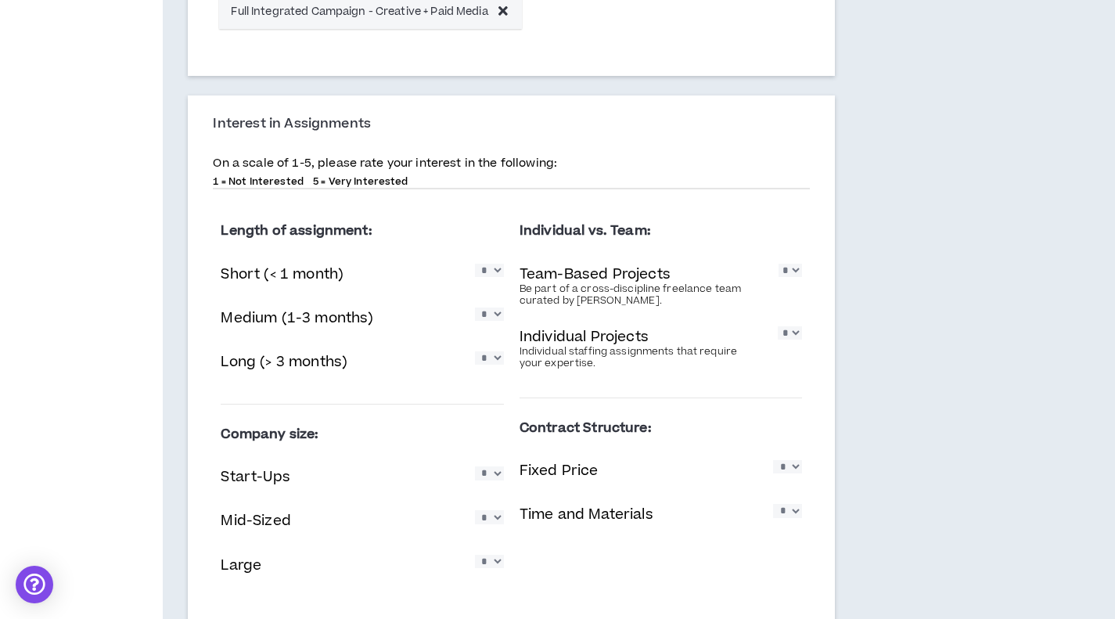
click at [482, 321] on select "* * * * *" at bounding box center [489, 313] width 29 height 13
select select "*"
click at [475, 307] on select "* * * * *" at bounding box center [489, 313] width 29 height 13
click at [793, 277] on select "* * * * *" at bounding box center [789, 270] width 23 height 13
select select "*"
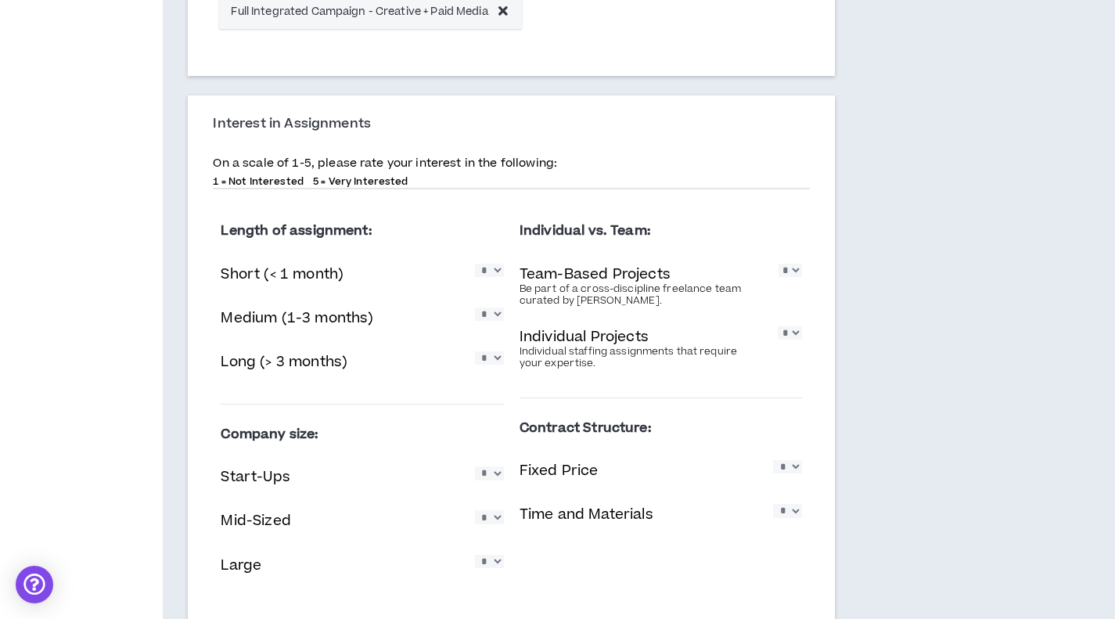
click at [778, 264] on select "* * * * *" at bounding box center [789, 270] width 23 height 13
click at [787, 336] on select "* * * * *" at bounding box center [790, 332] width 24 height 13
select select "*"
click at [778, 326] on select "* * * * *" at bounding box center [790, 332] width 24 height 13
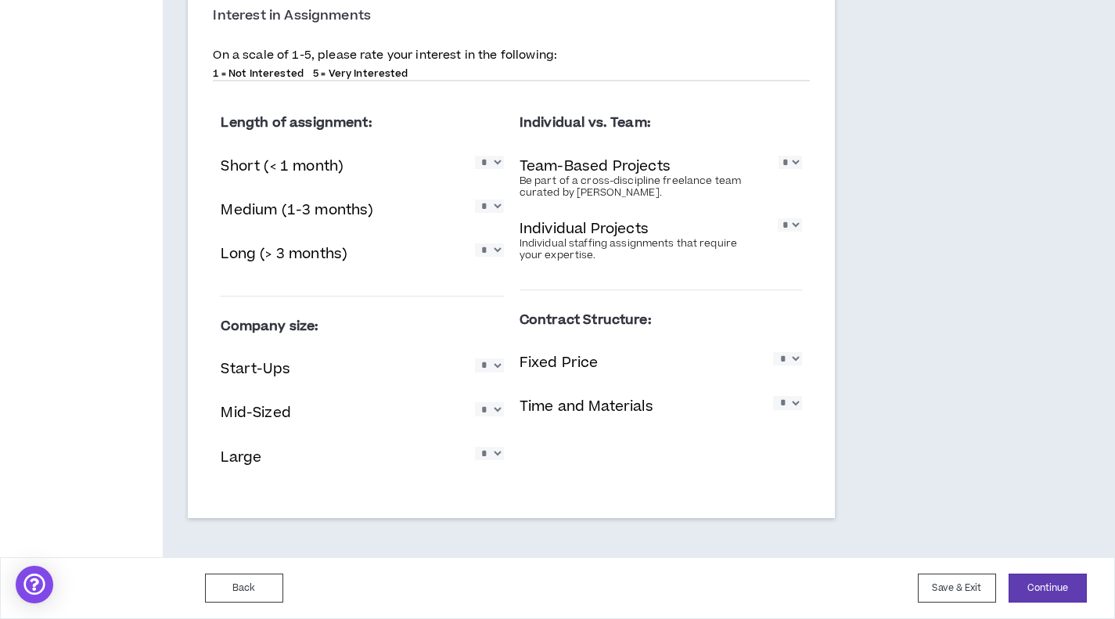
click at [785, 362] on select "* * * * *" at bounding box center [787, 358] width 29 height 13
select select "*"
click at [773, 352] on select "* * * * *" at bounding box center [787, 358] width 29 height 13
click at [789, 409] on select "* * * * *" at bounding box center [787, 402] width 29 height 13
select select "*"
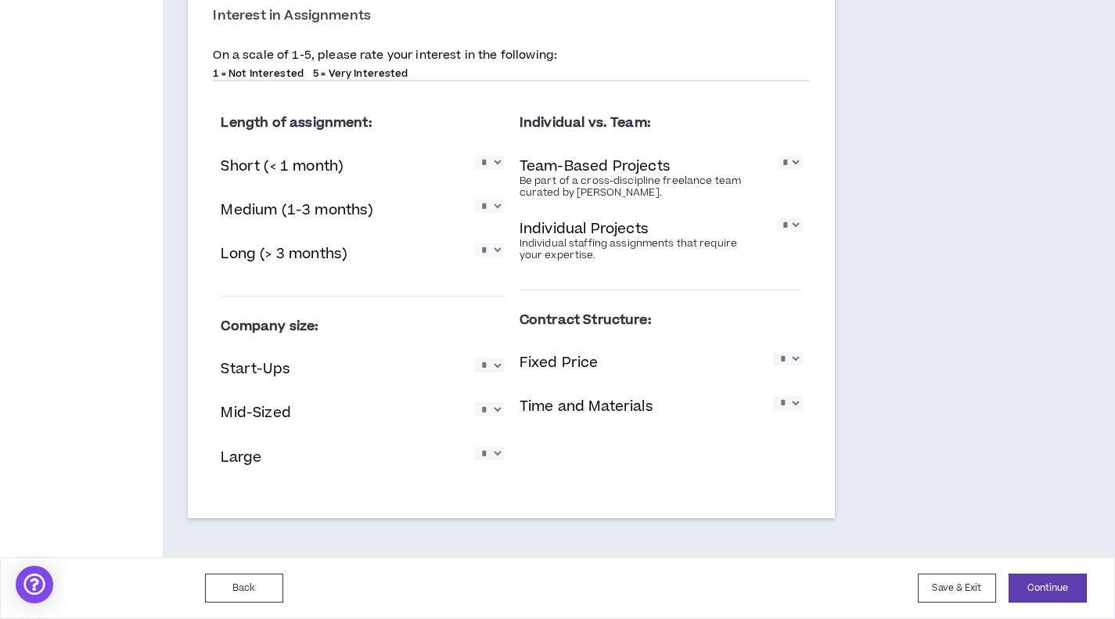
click at [773, 396] on select "* * * * *" at bounding box center [787, 402] width 29 height 13
click at [494, 370] on select "* * * * *" at bounding box center [489, 364] width 29 height 13
select select "*"
click at [475, 358] on select "* * * * *" at bounding box center [489, 364] width 29 height 13
click at [492, 410] on select "* * * * *" at bounding box center [489, 408] width 29 height 13
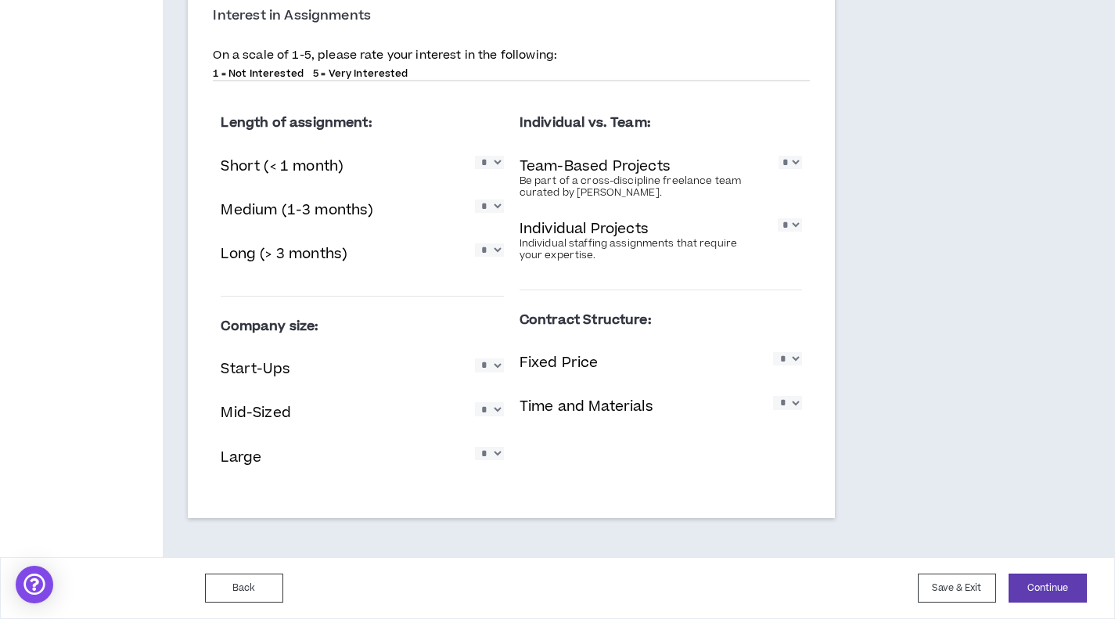
select select "*"
click at [475, 402] on select "* * * * *" at bounding box center [489, 408] width 29 height 13
click at [494, 456] on select "* * * * *" at bounding box center [489, 453] width 29 height 13
select select "*"
click at [475, 447] on select "* * * * *" at bounding box center [489, 453] width 29 height 13
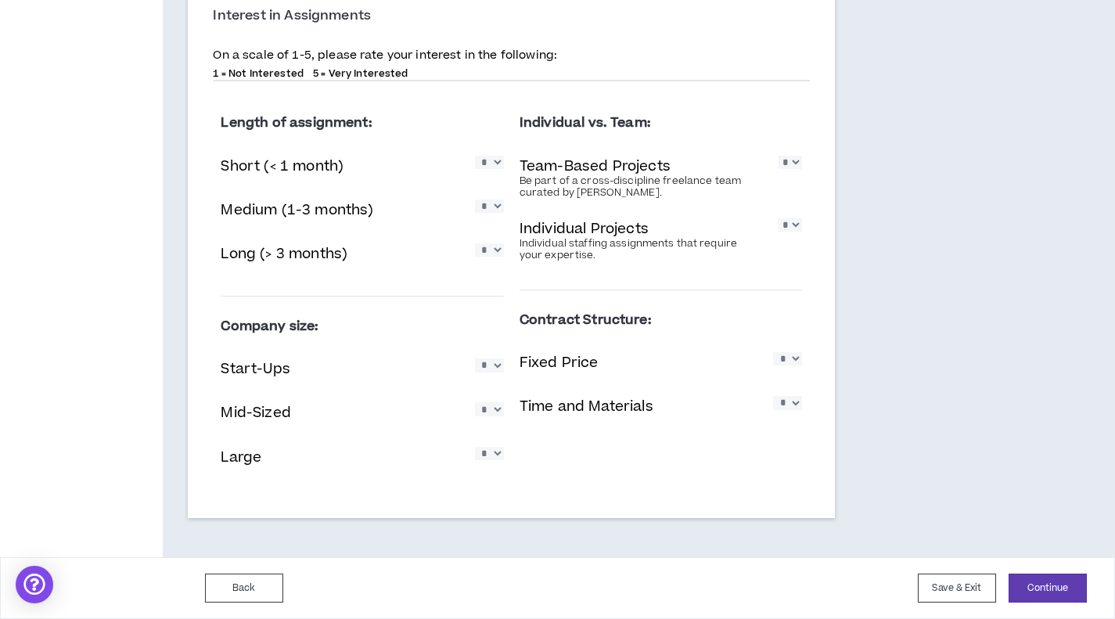
click at [489, 415] on select "* * * * *" at bounding box center [489, 408] width 29 height 13
select select "*"
click at [475, 402] on select "* * * * *" at bounding box center [489, 408] width 29 height 13
click at [483, 454] on select "* * * * *" at bounding box center [489, 453] width 29 height 13
select select "*"
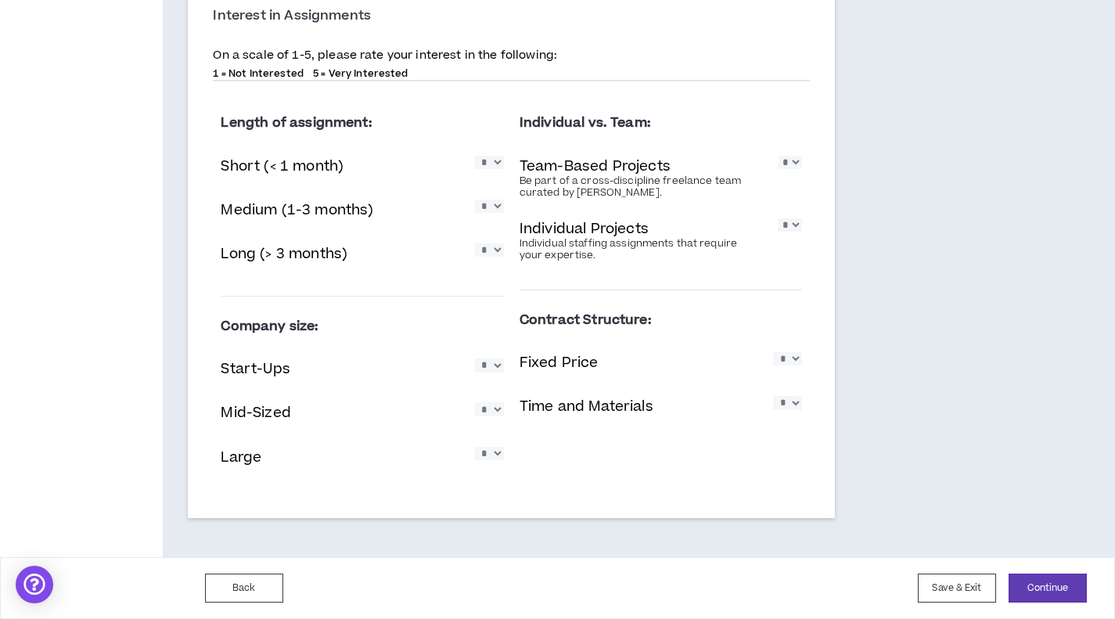
click at [475, 447] on select "* * * * *" at bounding box center [489, 453] width 29 height 13
click at [1038, 580] on button "Continue" at bounding box center [1047, 587] width 78 height 29
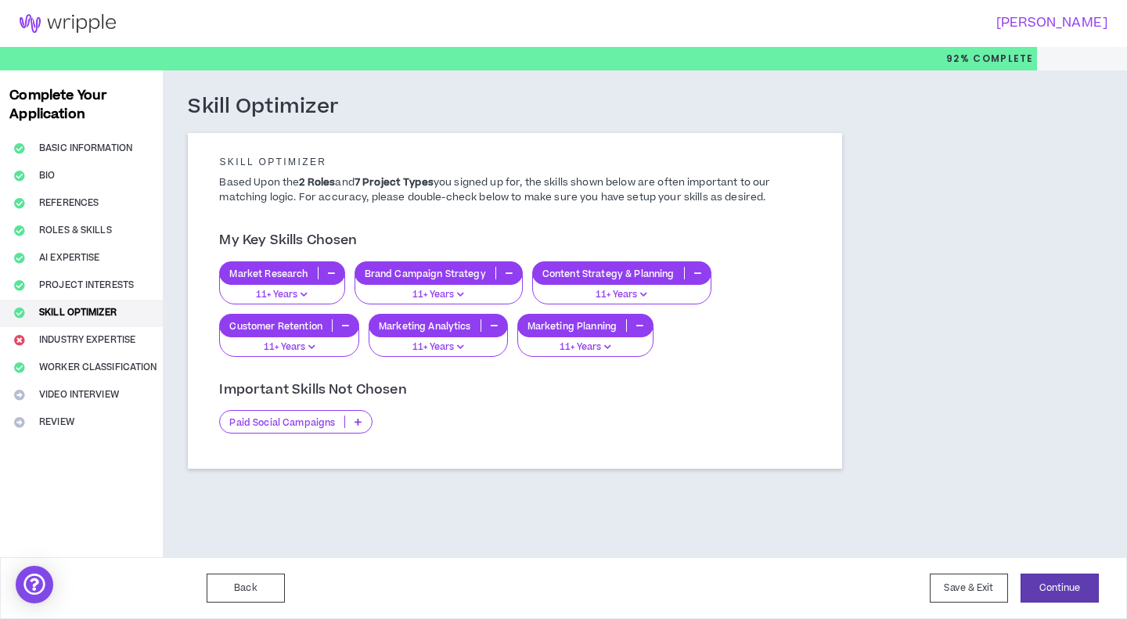
click at [300, 430] on div "Paid Social Campaigns" at bounding box center [295, 421] width 153 height 23
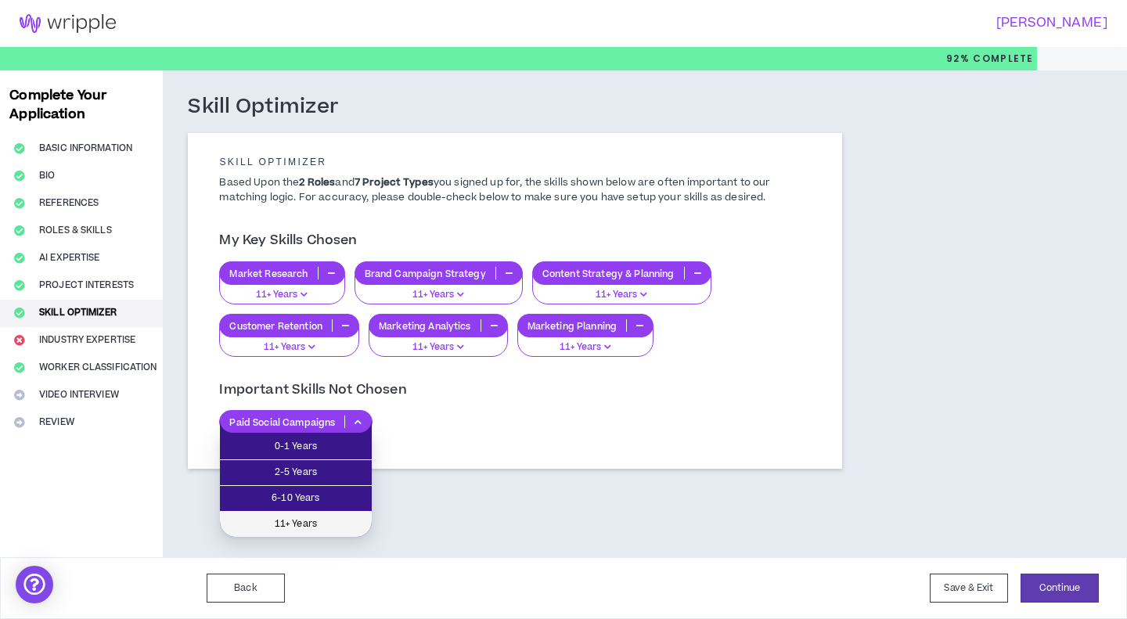
click at [320, 518] on span "11+ Years" at bounding box center [295, 524] width 133 height 17
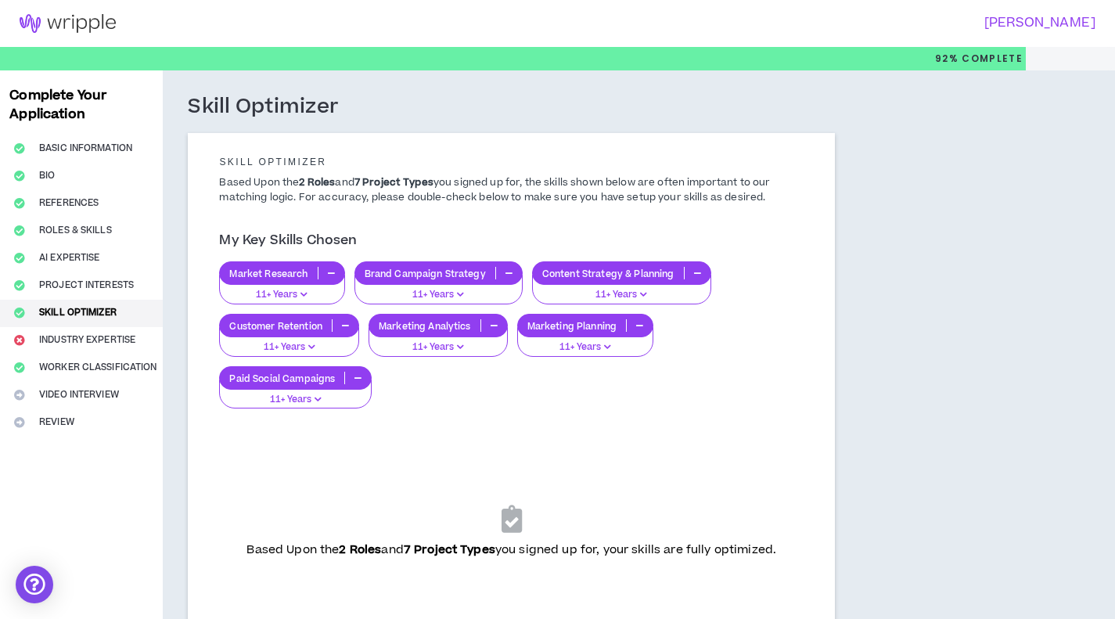
scroll to position [156, 0]
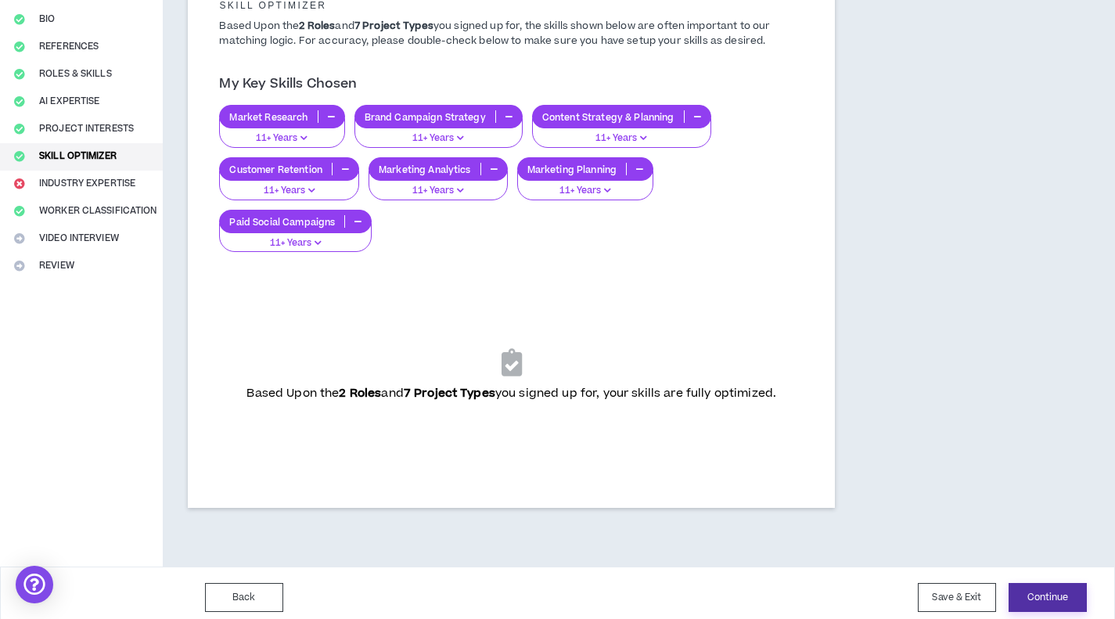
click at [1015, 599] on button "Continue" at bounding box center [1047, 597] width 78 height 29
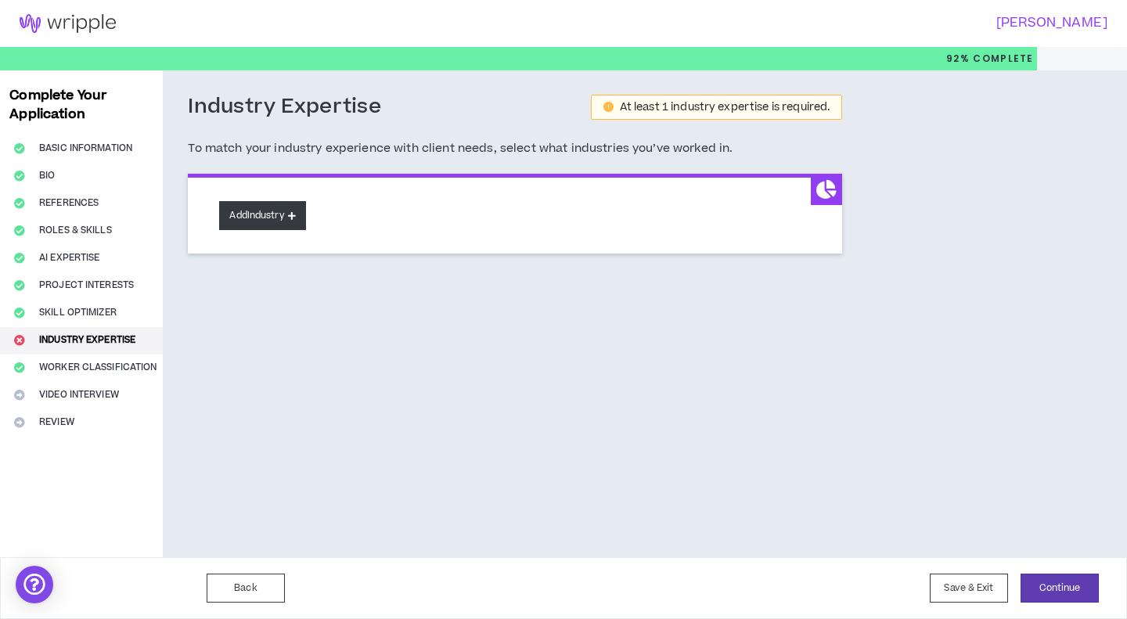
click at [261, 215] on button "Add Industry" at bounding box center [262, 215] width 86 height 29
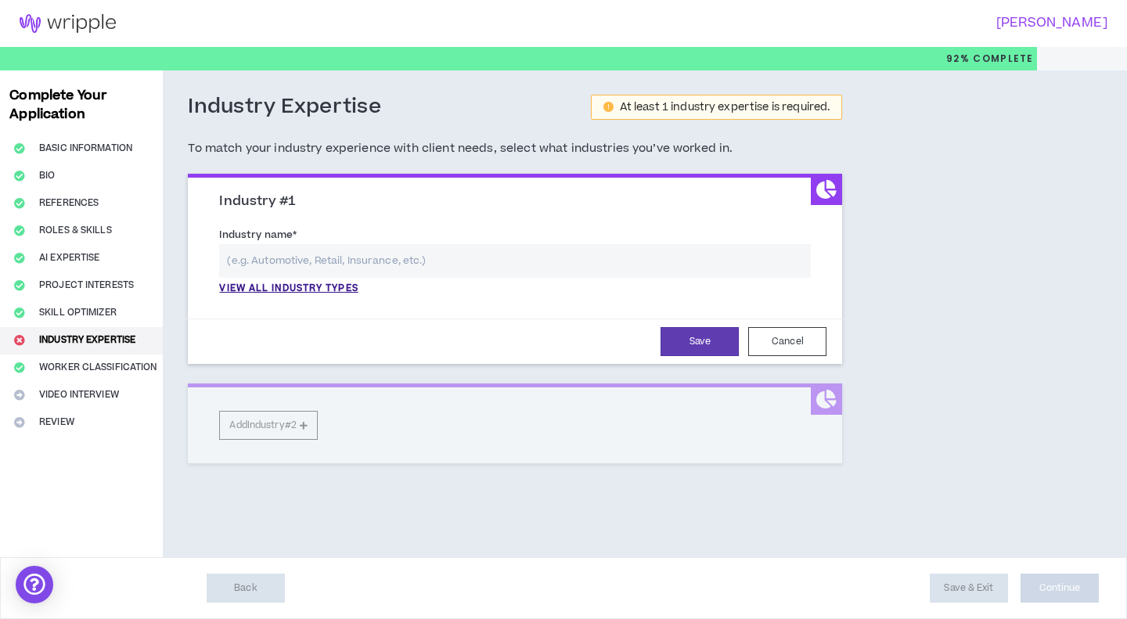
click at [302, 243] on div "Industry name * View all industry types Please select a valid industry." at bounding box center [514, 260] width 591 height 69
click at [293, 246] on input "text" at bounding box center [514, 261] width 591 height 34
type input "g"
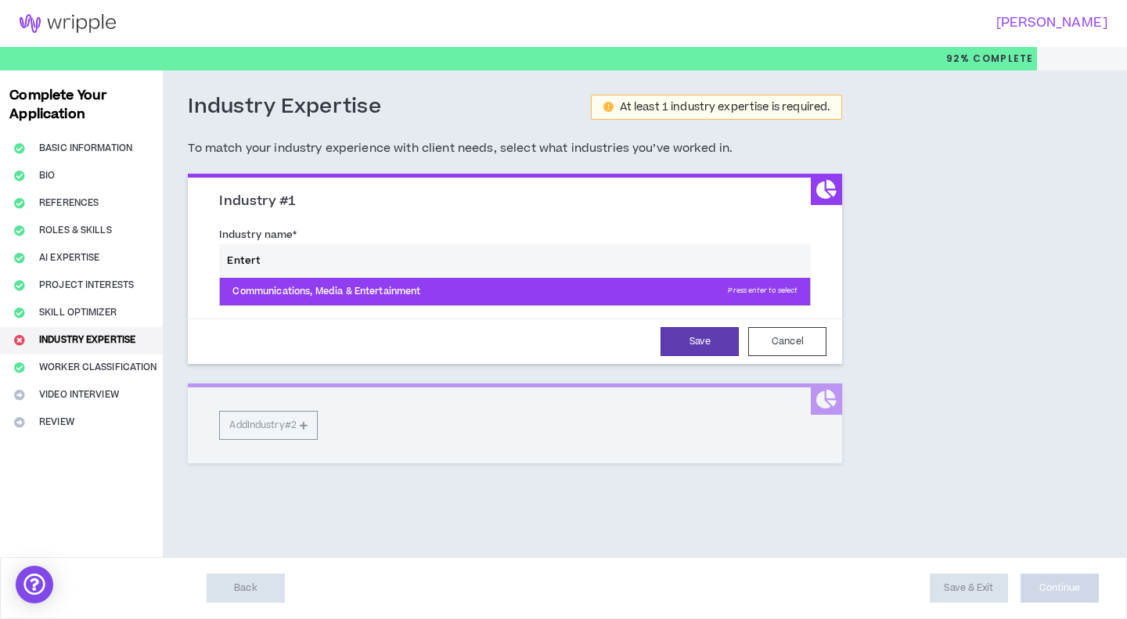
drag, startPoint x: 275, startPoint y: 291, endPoint x: 294, endPoint y: 269, distance: 28.9
click at [277, 291] on p "Communications, Media & Entertainment Press enter to select" at bounding box center [515, 292] width 590 height 28
type input "Communications, Media & Entertainment"
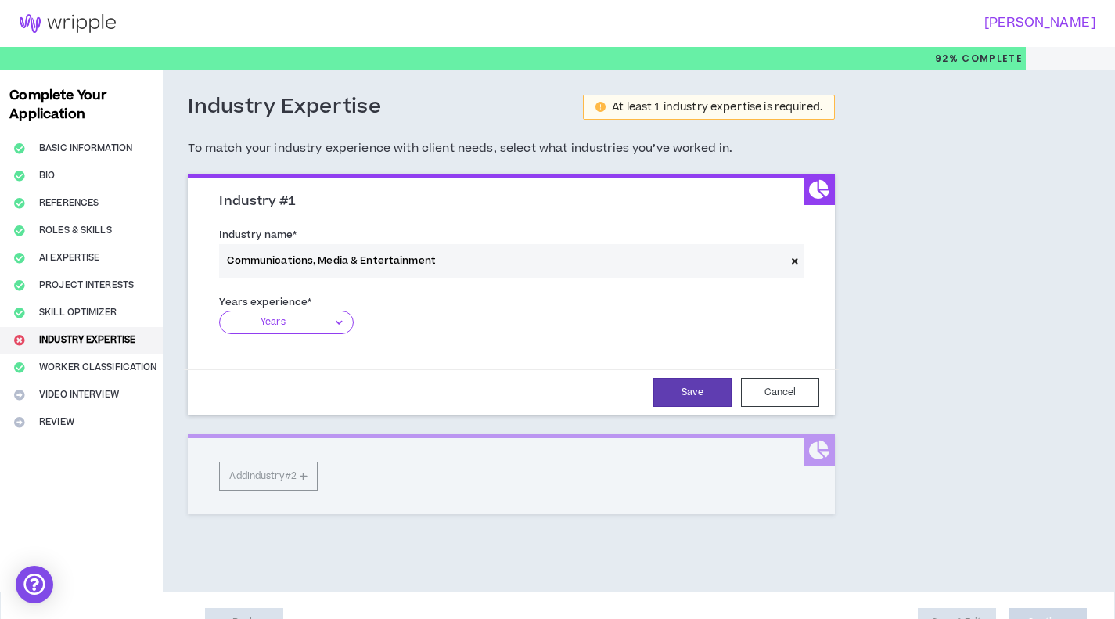
click at [267, 320] on p "Years" at bounding box center [273, 323] width 106 height 16
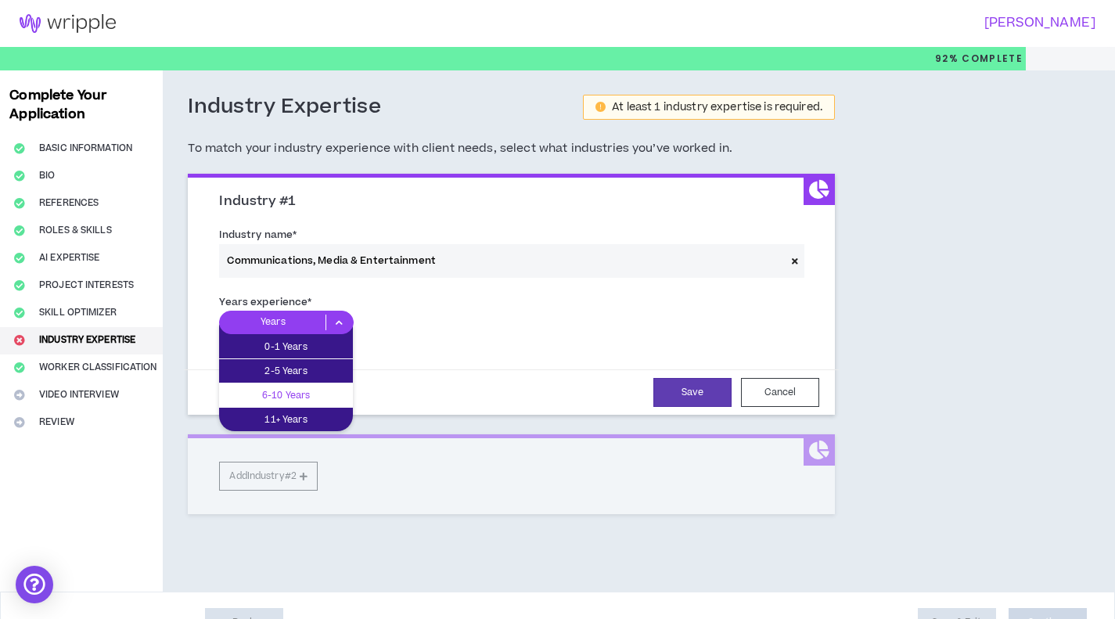
click at [300, 404] on div "6-10 Years" at bounding box center [286, 394] width 134 height 23
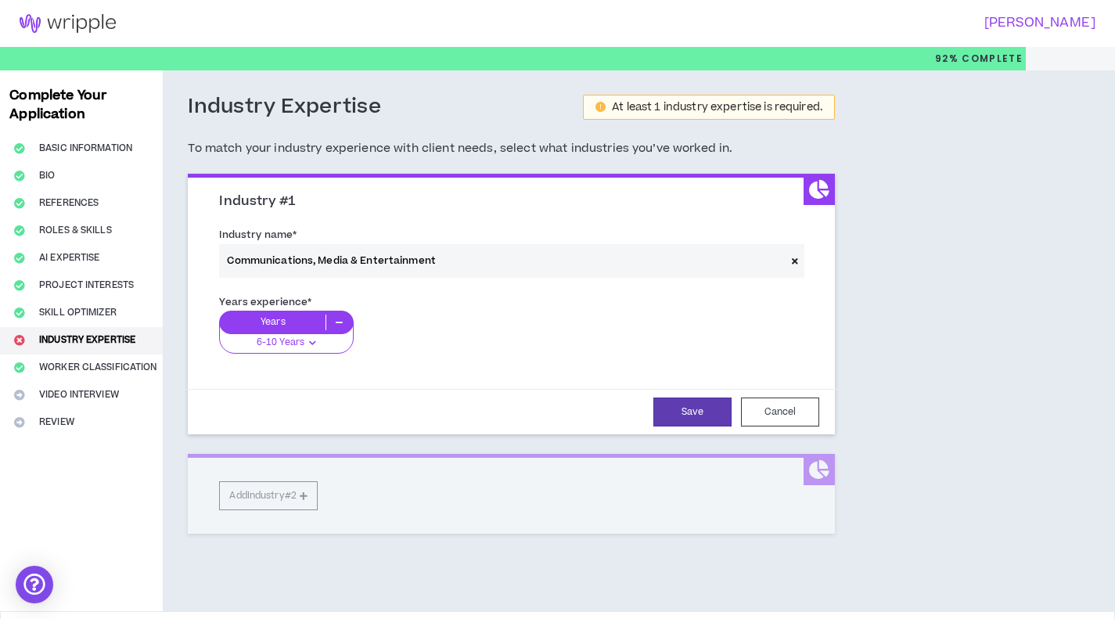
click at [304, 330] on div "Years" at bounding box center [286, 322] width 134 height 23
click at [313, 352] on div "6-10 Years" at bounding box center [286, 337] width 134 height 31
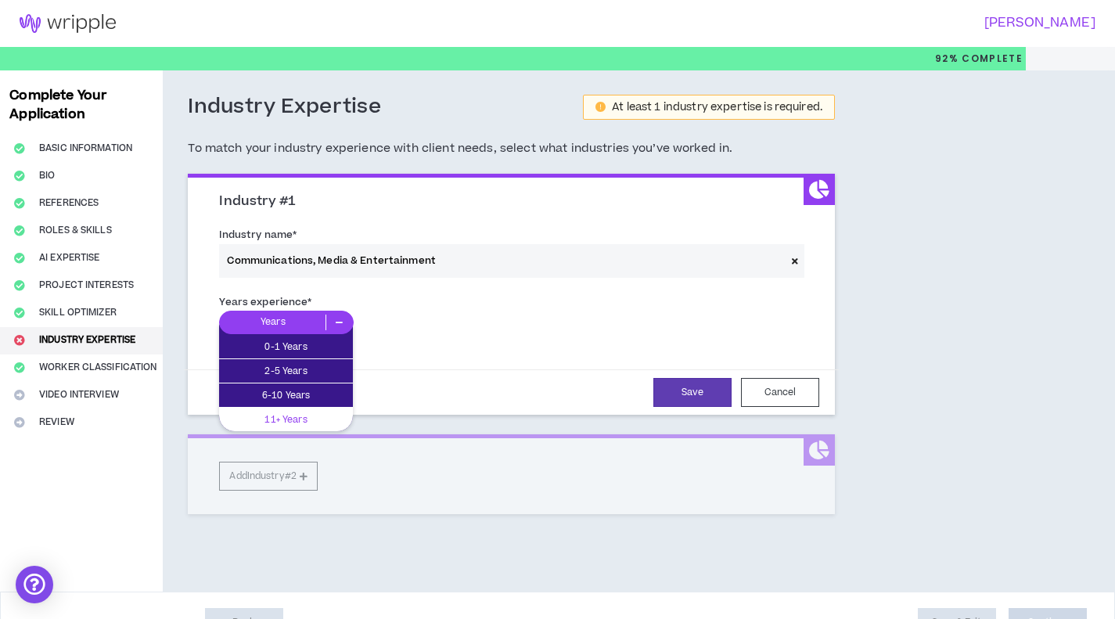
click at [318, 415] on p "11+ Years" at bounding box center [286, 419] width 134 height 17
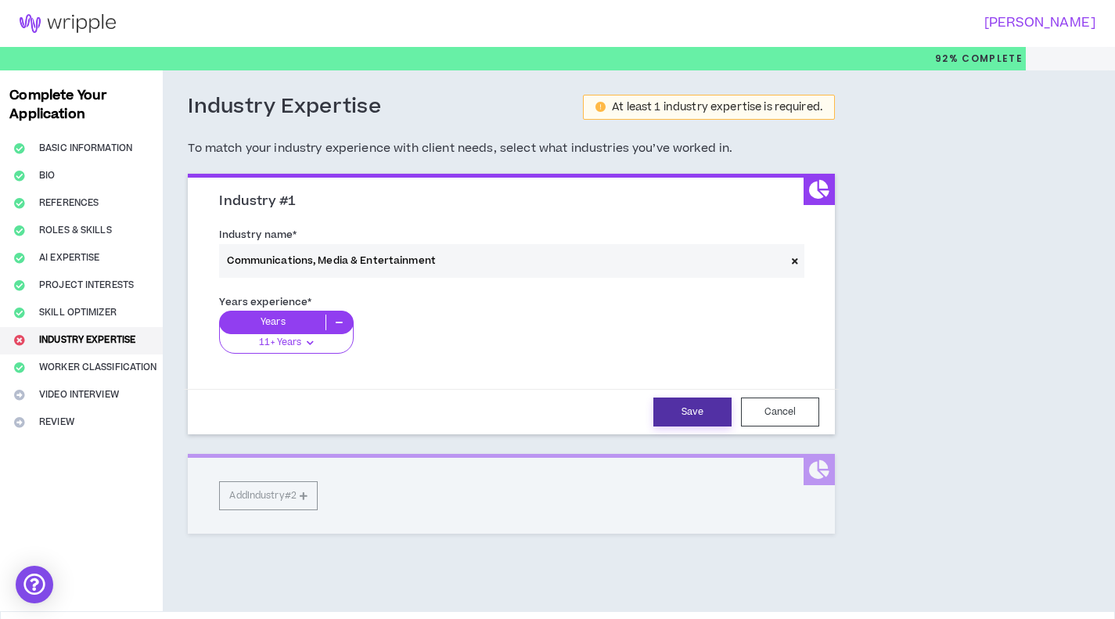
click at [684, 401] on button "Save" at bounding box center [692, 411] width 78 height 29
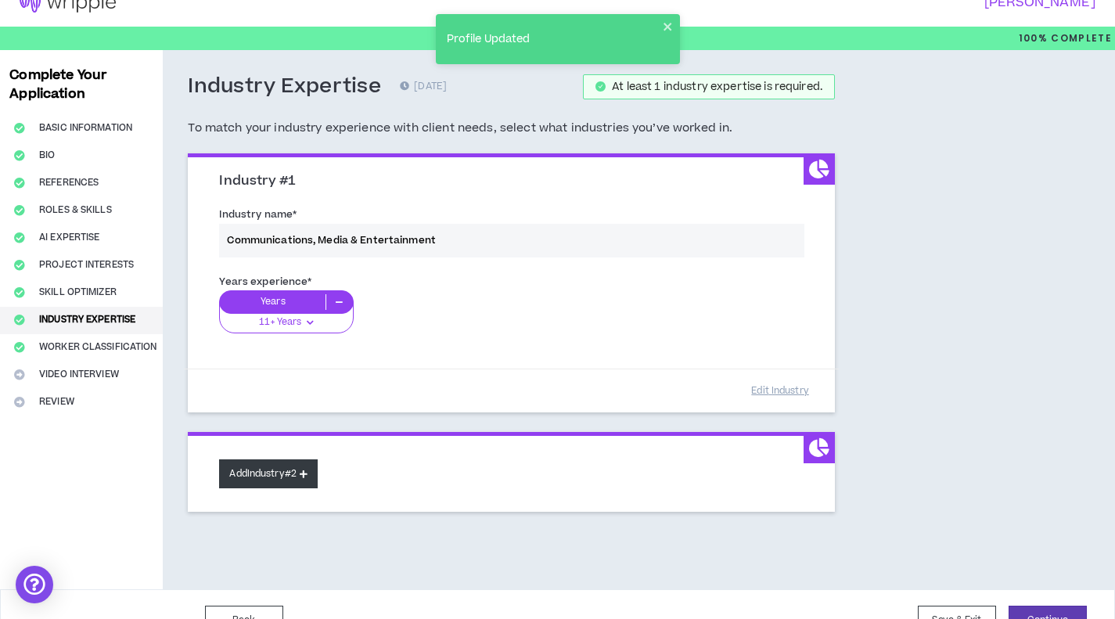
scroll to position [52, 0]
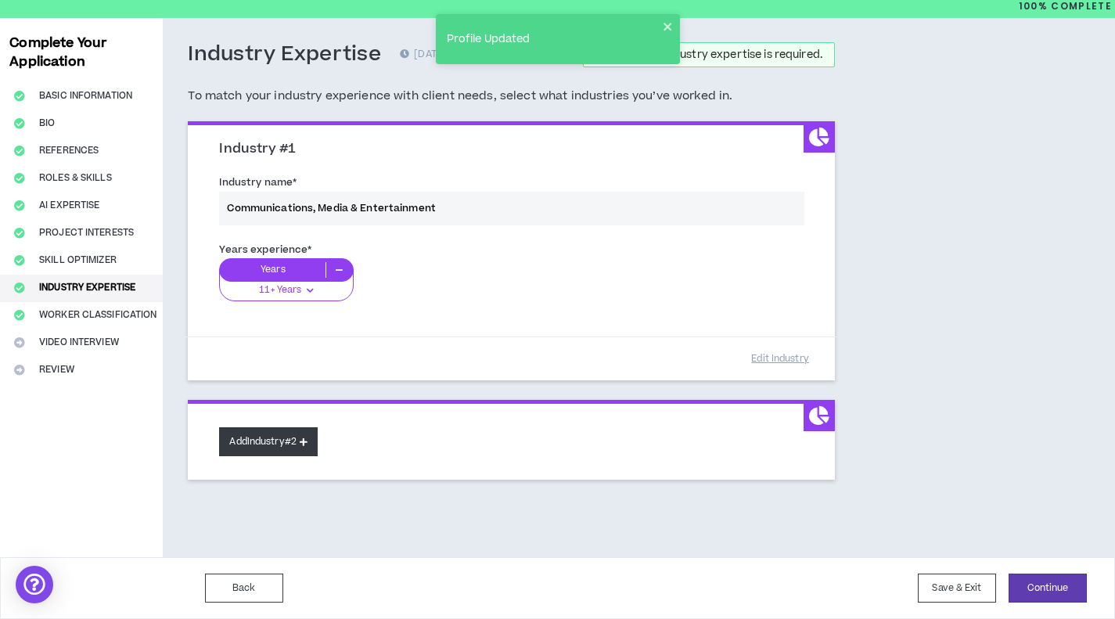
click at [282, 447] on button "Add Industry #2" at bounding box center [268, 441] width 99 height 29
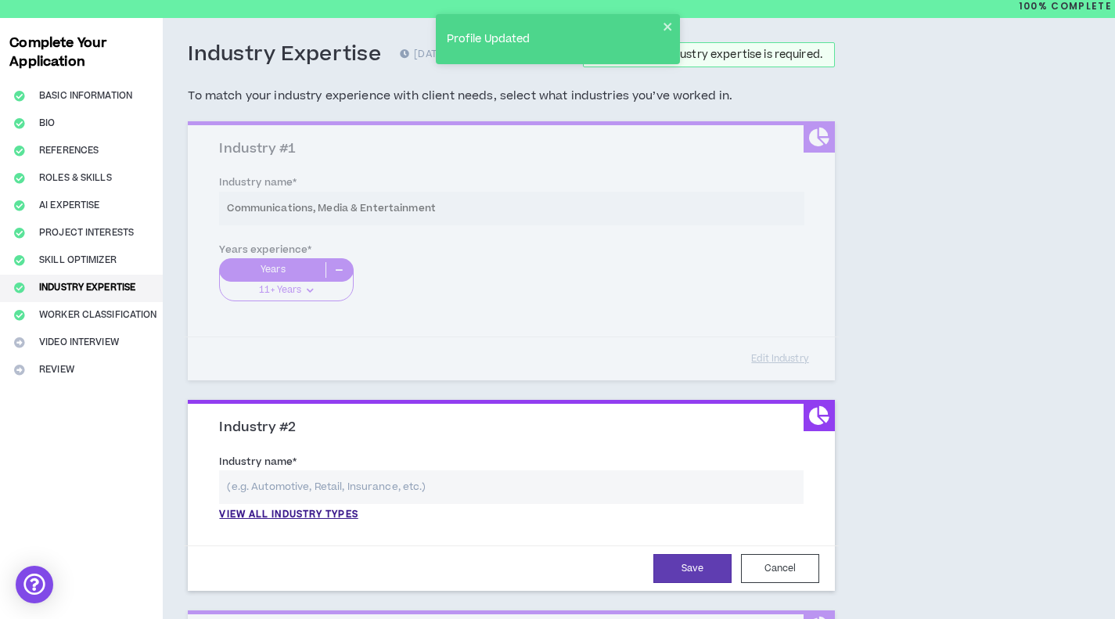
click at [322, 475] on input "text" at bounding box center [511, 487] width 584 height 34
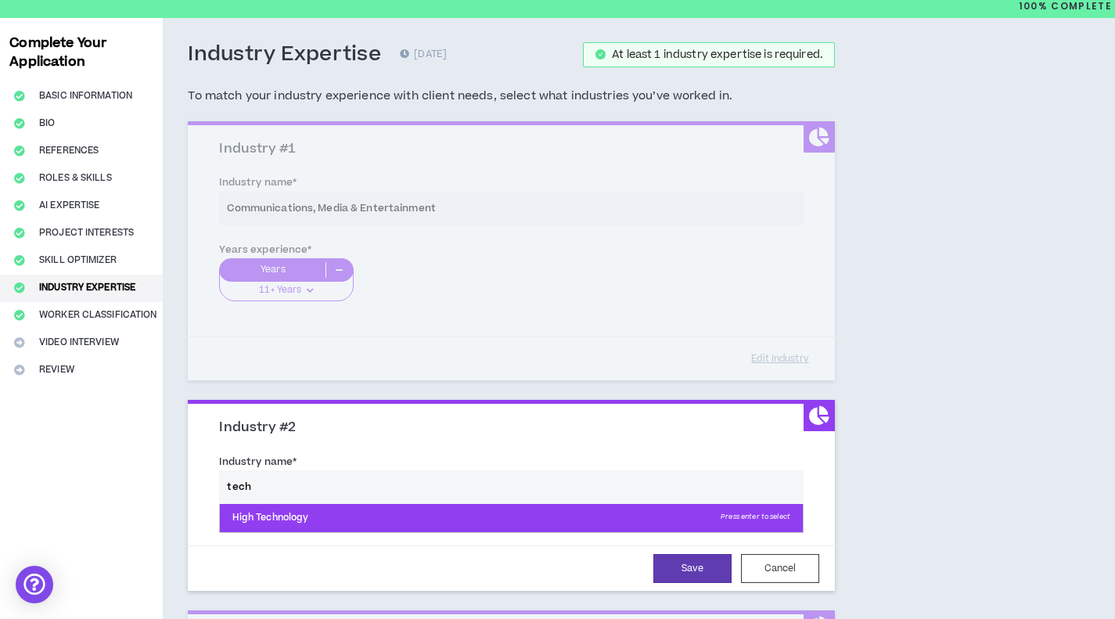
click at [289, 515] on p "High Technology Press enter to select" at bounding box center [511, 518] width 583 height 28
type input "High Technology"
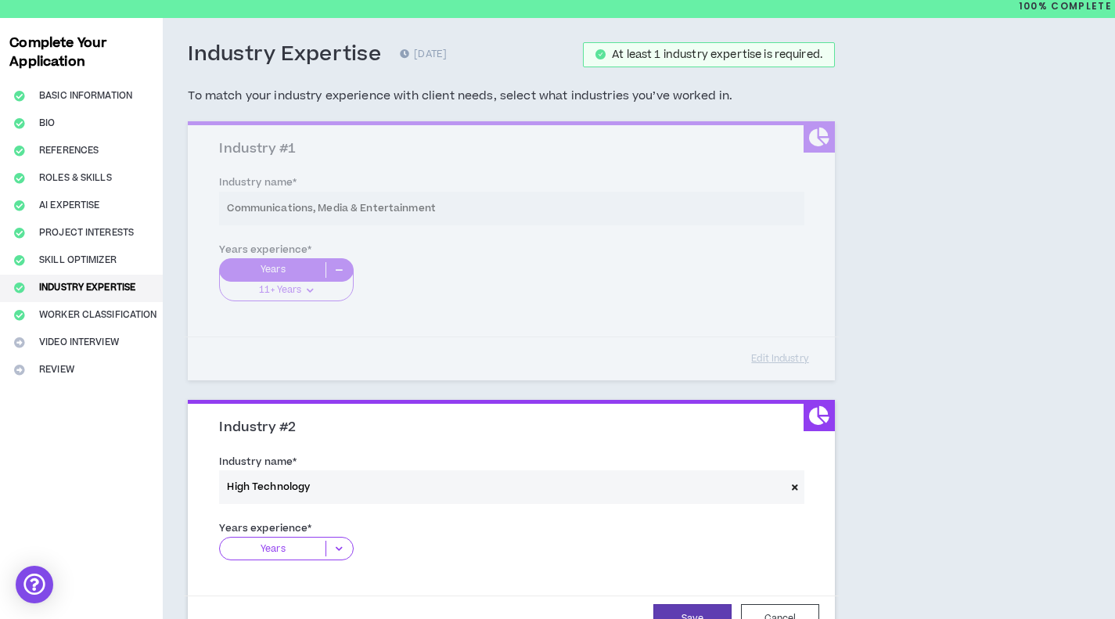
click at [311, 551] on p "Years" at bounding box center [273, 549] width 106 height 16
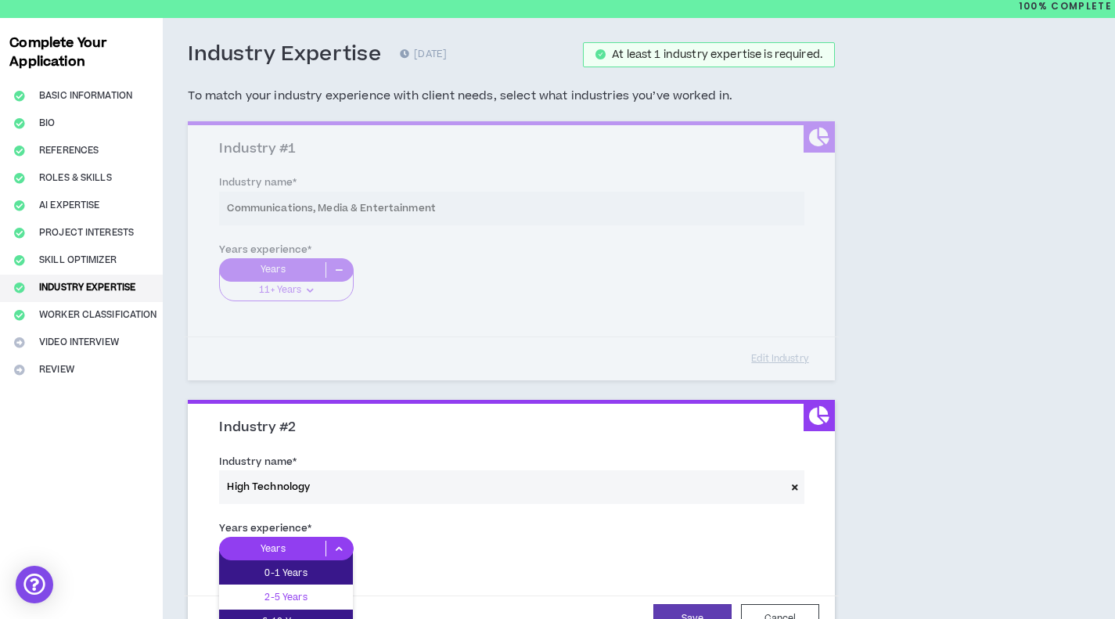
click at [317, 589] on p "2-5 Years" at bounding box center [286, 596] width 134 height 17
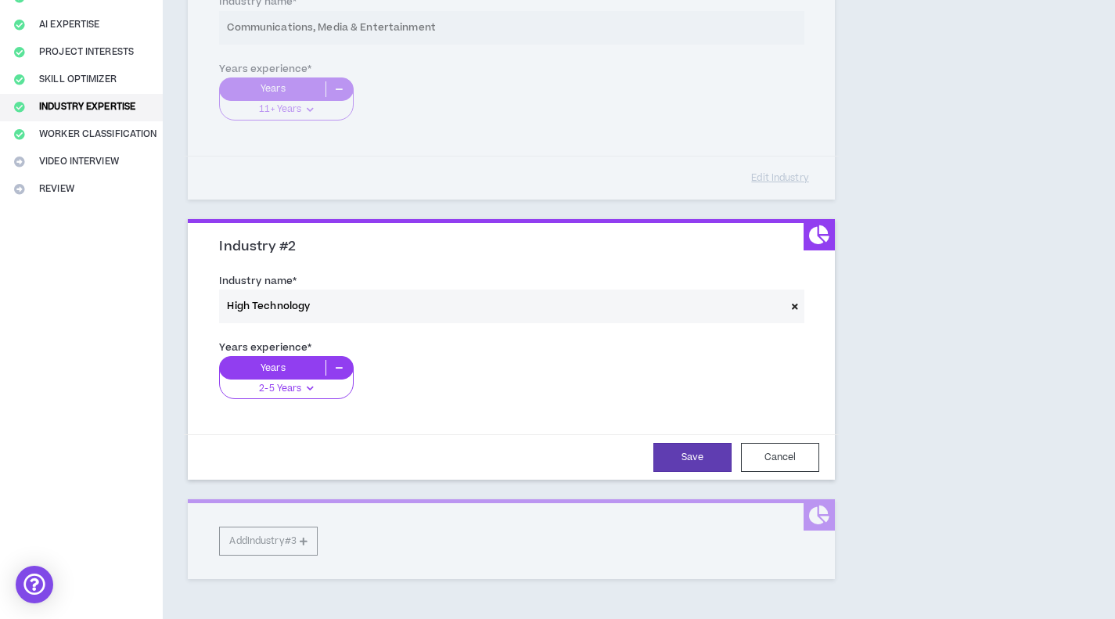
scroll to position [332, 0]
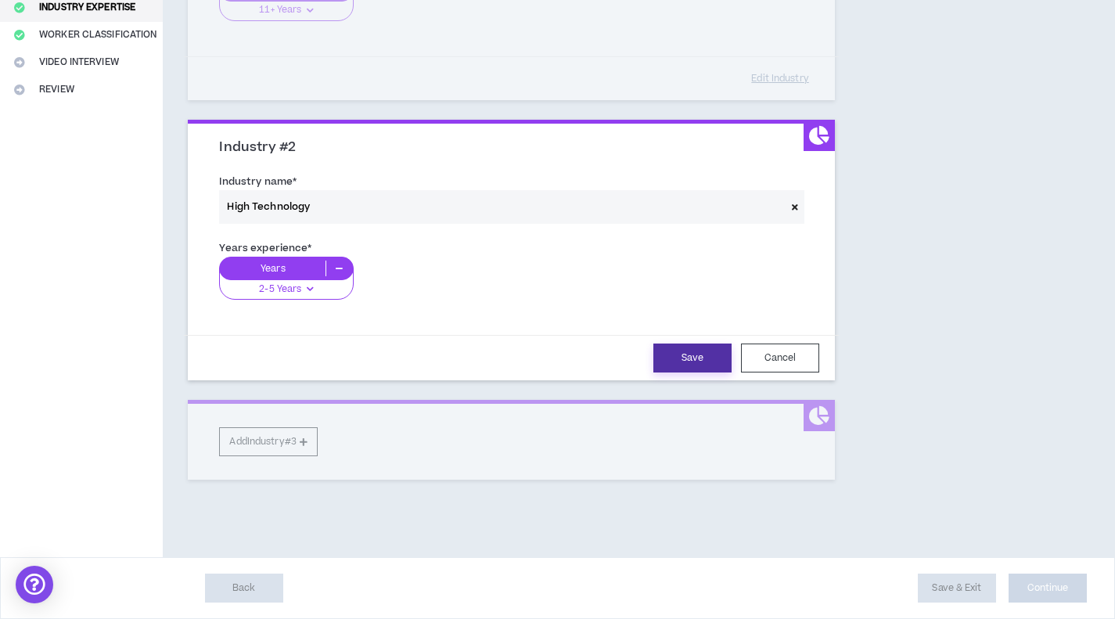
click at [681, 361] on button "Save" at bounding box center [692, 357] width 78 height 29
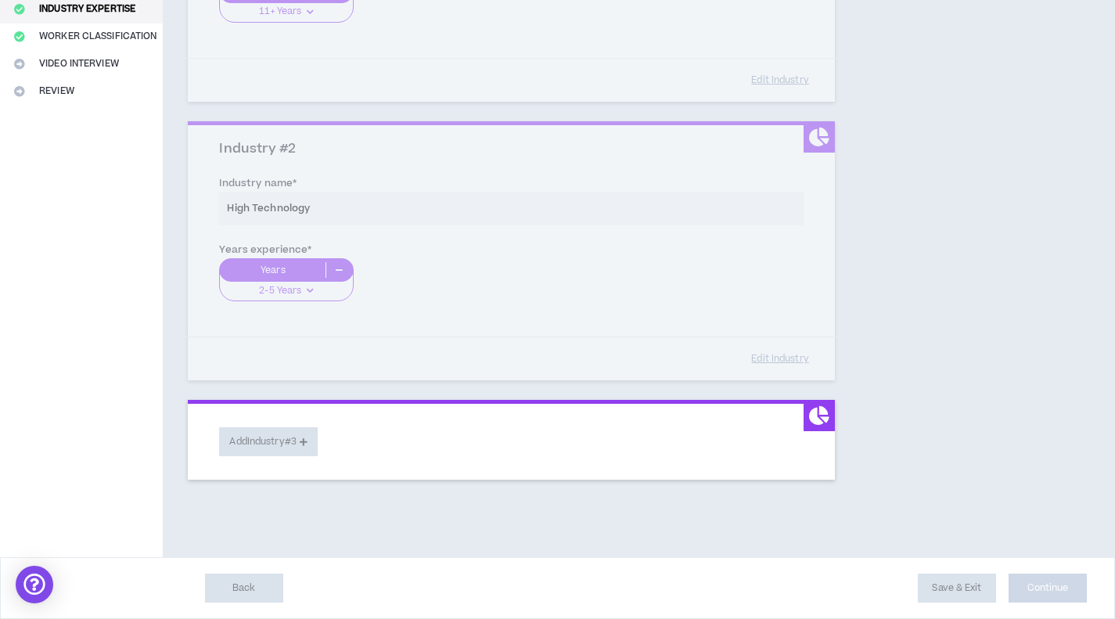
scroll to position [331, 0]
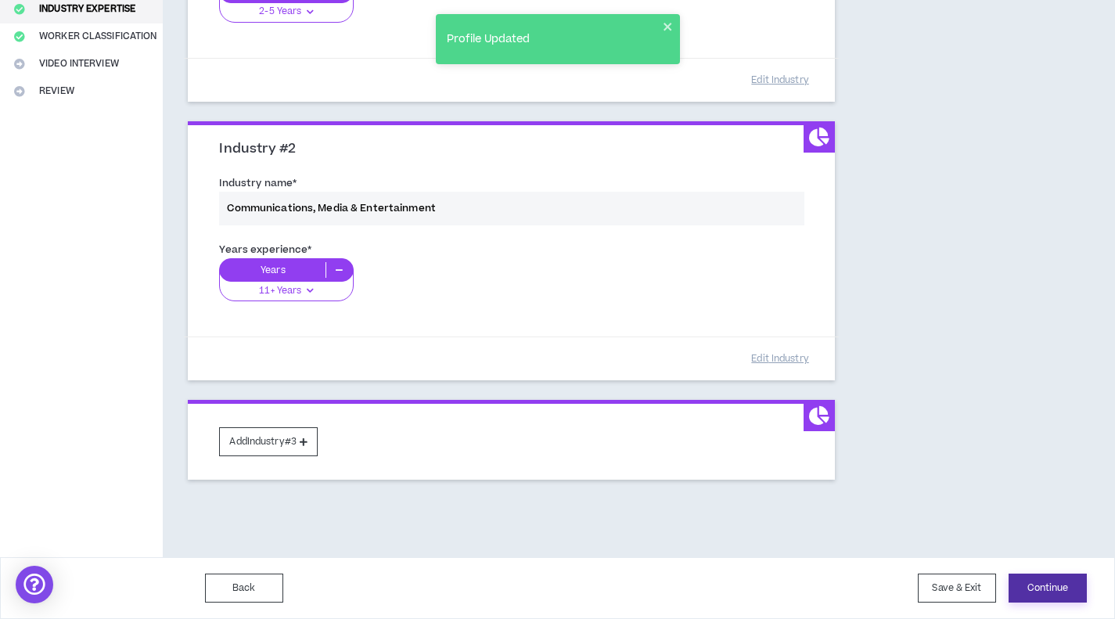
click at [1059, 595] on button "Continue" at bounding box center [1047, 587] width 78 height 29
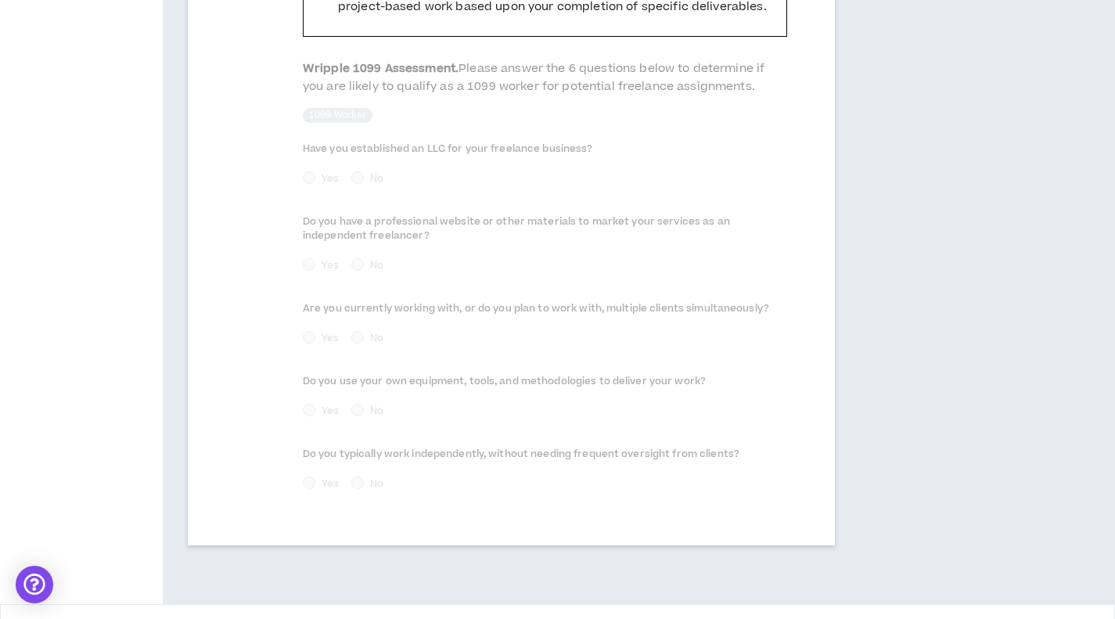
scroll to position [789, 0]
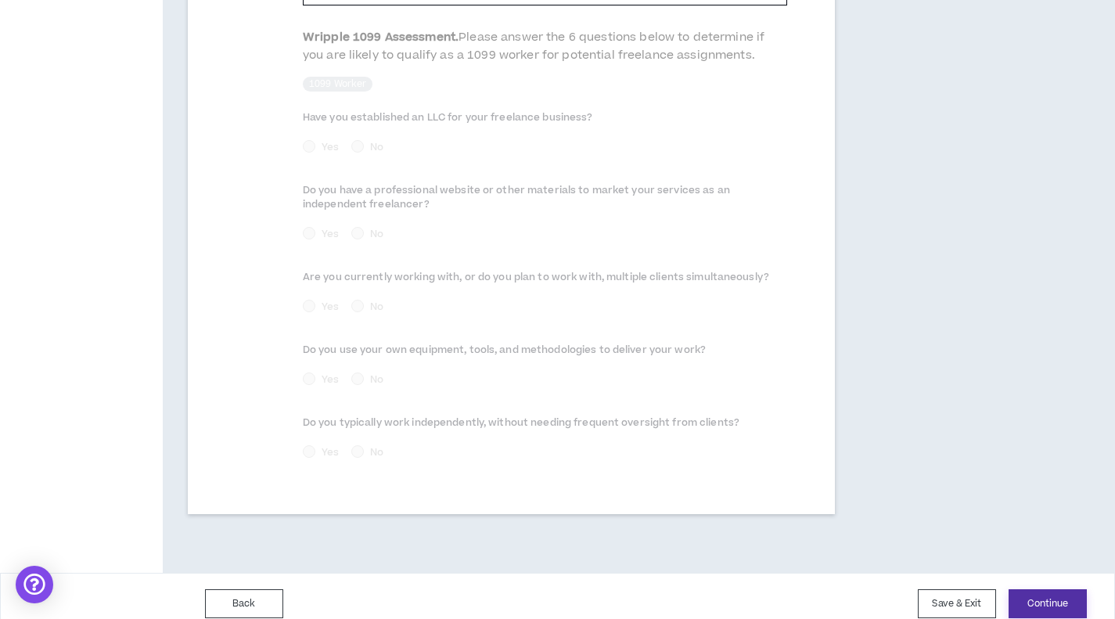
click at [1055, 589] on button "Continue" at bounding box center [1047, 603] width 78 height 29
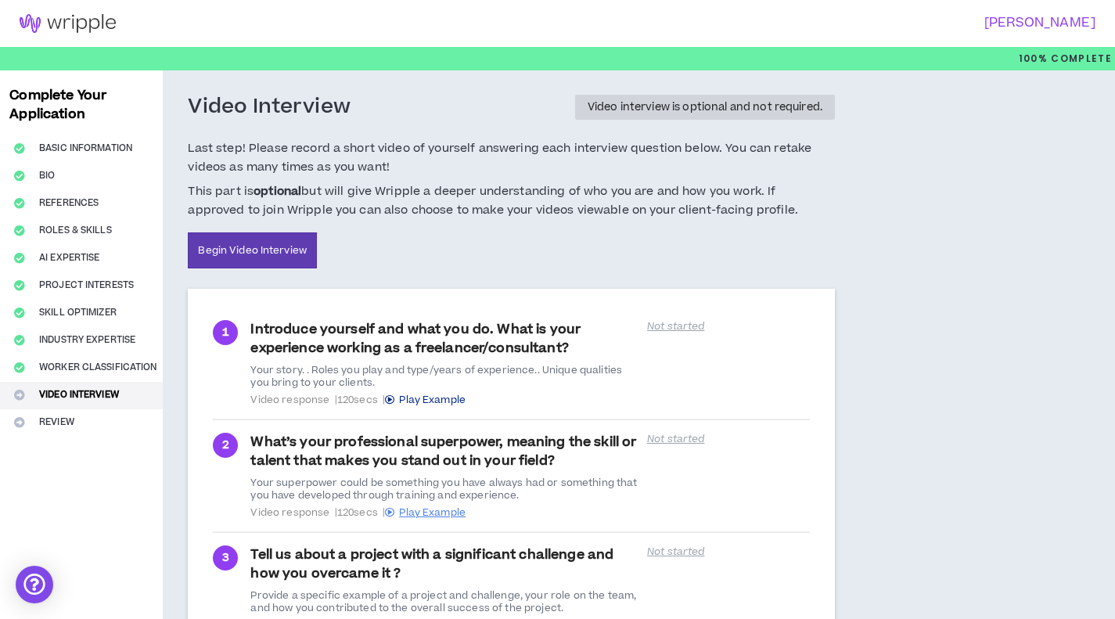
click at [444, 396] on span "Play Example" at bounding box center [432, 400] width 66 height 14
click at [376, 353] on div "Introduce yourself and what you do. What is your experience working as a freela…" at bounding box center [443, 363] width 387 height 86
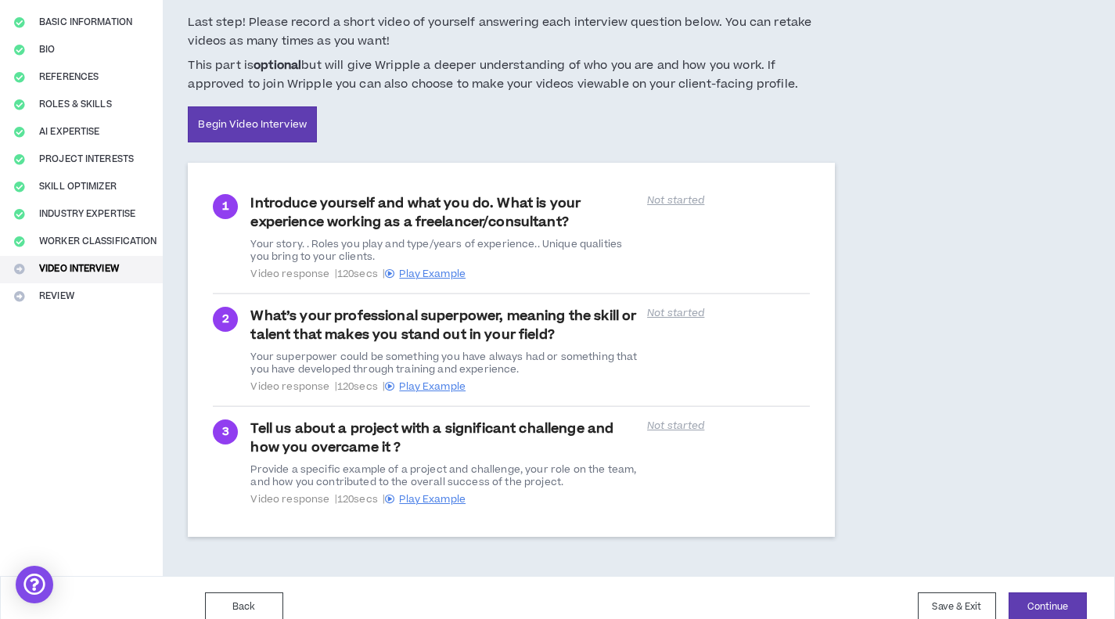
scroll to position [145, 0]
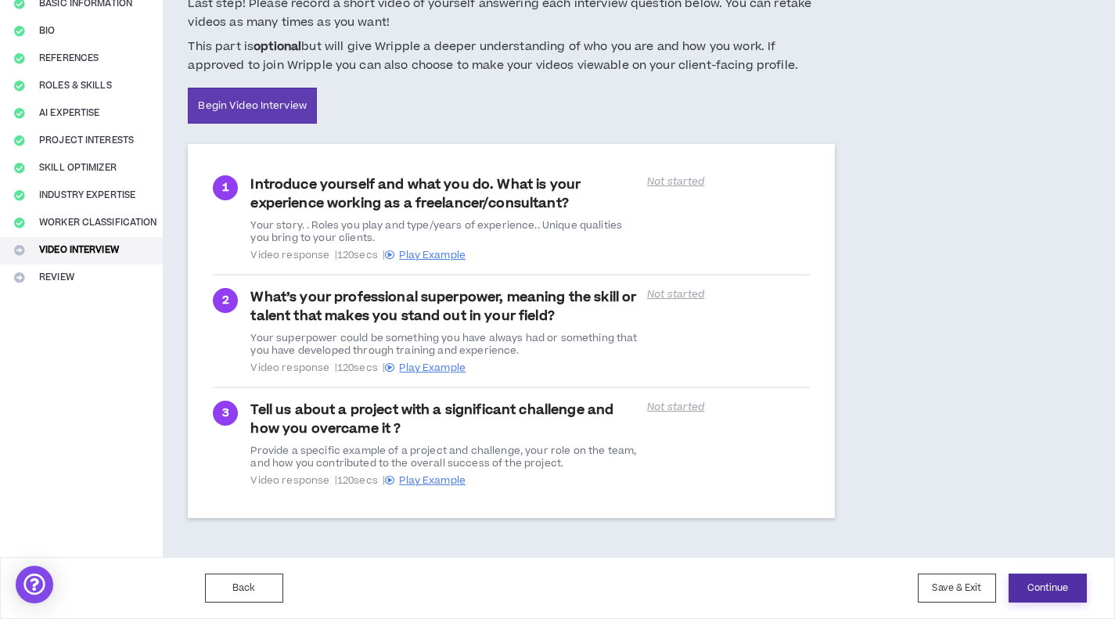
click at [1045, 599] on button "Continue" at bounding box center [1047, 587] width 78 height 29
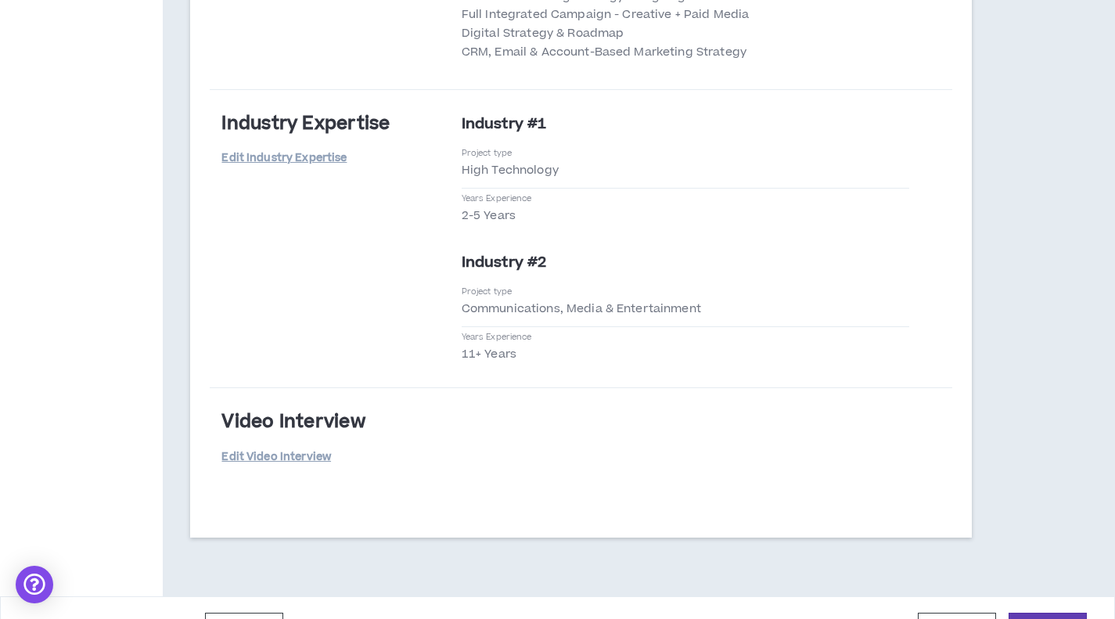
scroll to position [3597, 0]
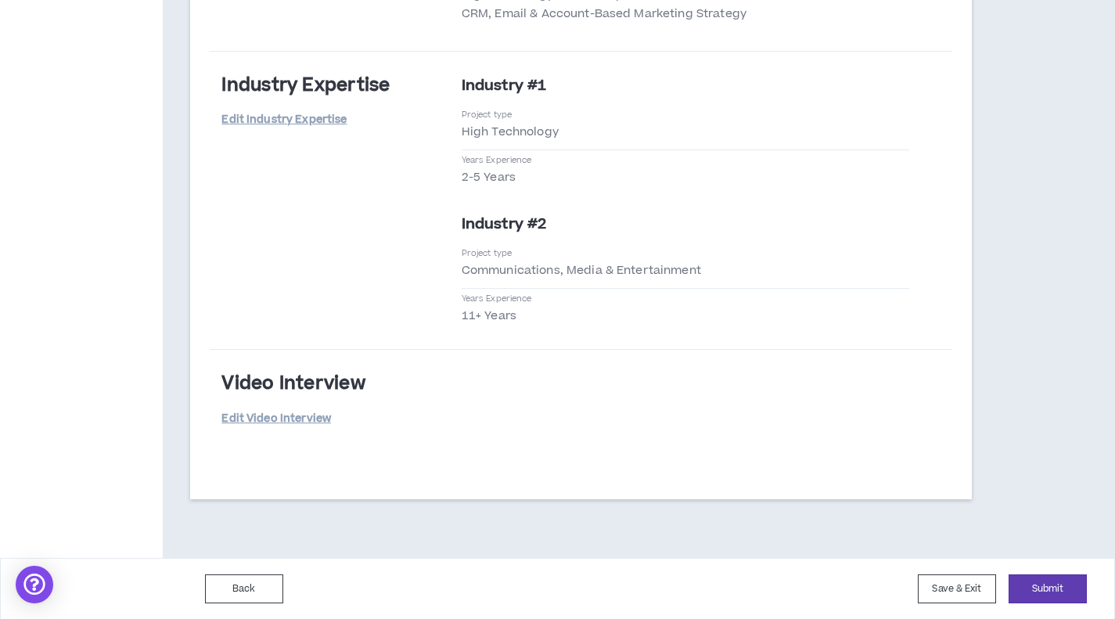
click at [1039, 605] on div "Back Save & Exit Submit Save & Exit" at bounding box center [557, 589] width 1115 height 62
click at [1041, 594] on button "Submit" at bounding box center [1047, 588] width 78 height 29
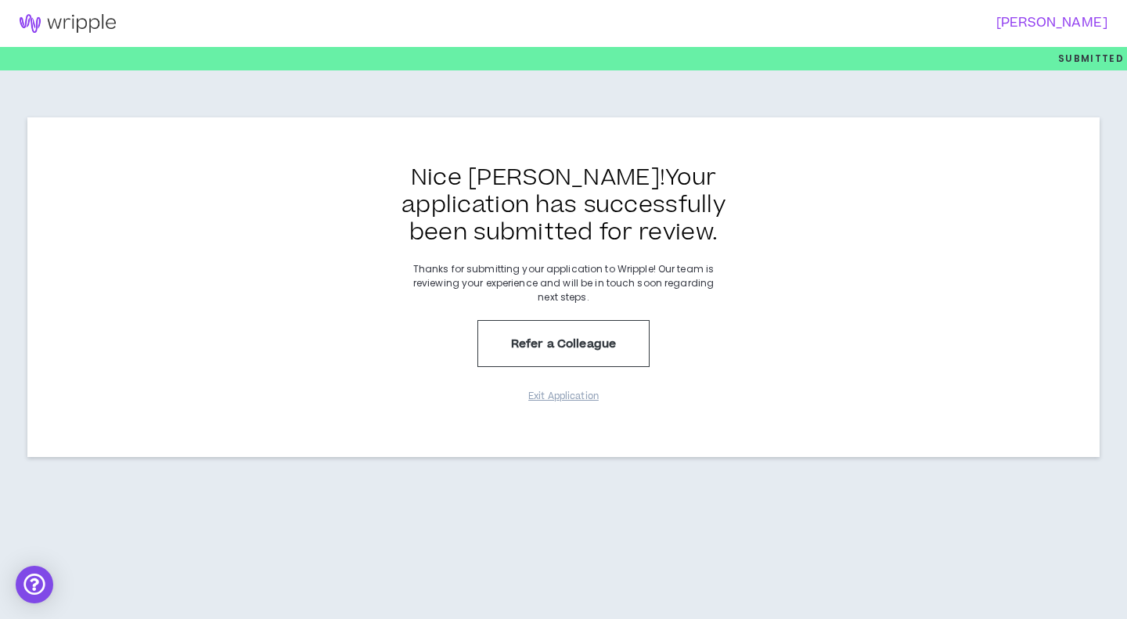
click at [1048, 20] on h3 "[PERSON_NAME]" at bounding box center [831, 23] width 554 height 15
click at [124, 15] on img at bounding box center [67, 23] width 135 height 19
click at [39, 21] on img at bounding box center [67, 23] width 135 height 19
click at [573, 399] on button "Exit Application" at bounding box center [563, 396] width 78 height 27
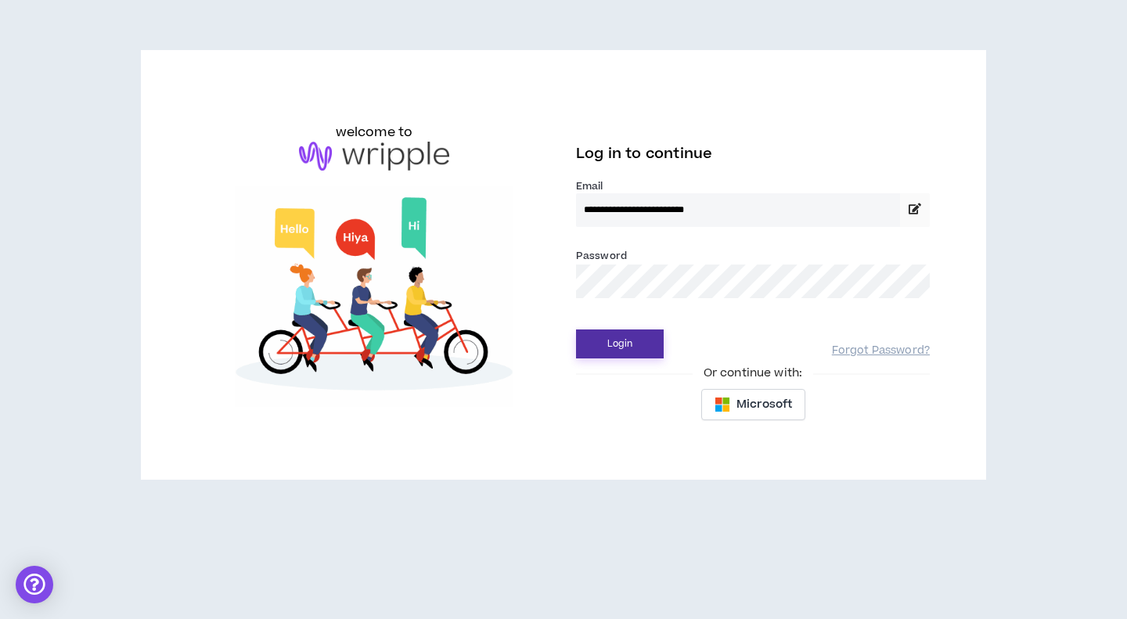
click at [634, 329] on button "Login" at bounding box center [620, 343] width 88 height 29
